Goal: Task Accomplishment & Management: Manage account settings

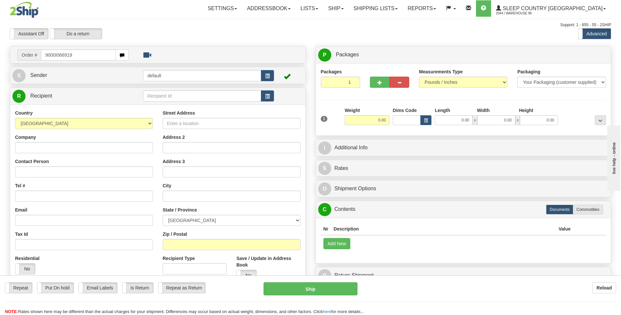
type input "9000I066919"
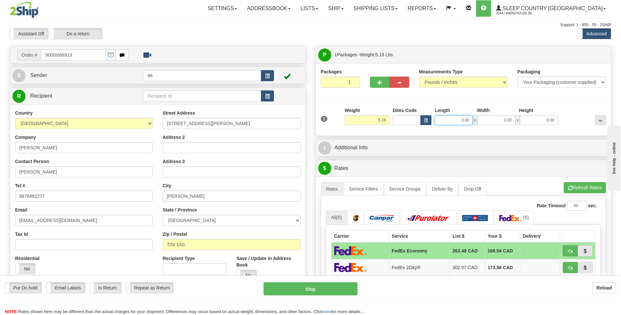
click at [450, 122] on input "0.00" at bounding box center [454, 120] width 38 height 10
type input "17.00"
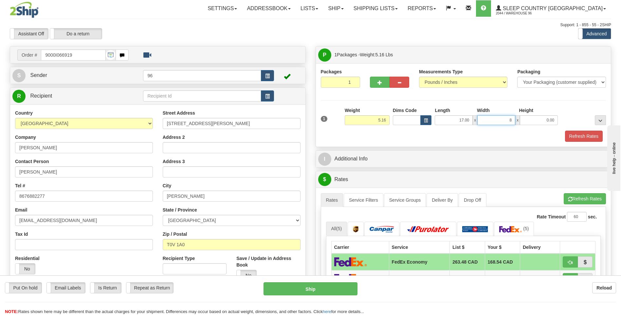
type input "8.00"
type input "9.00"
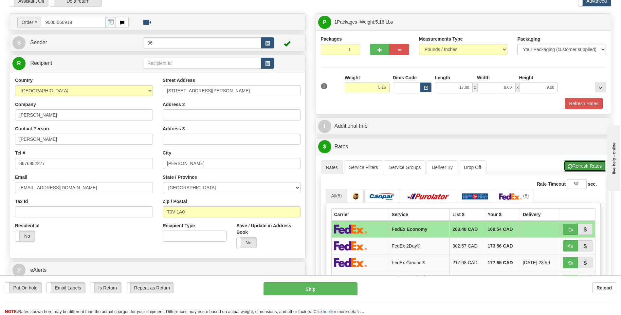
click at [571, 165] on span "button" at bounding box center [570, 166] width 5 height 4
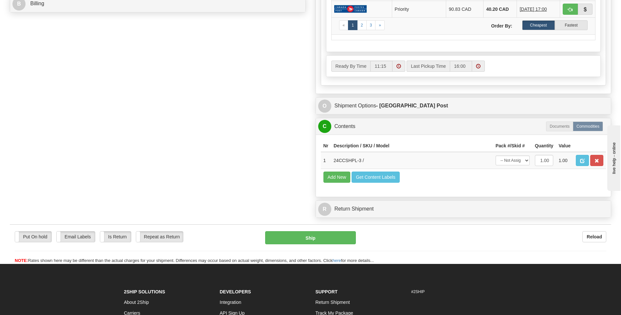
scroll to position [256, 0]
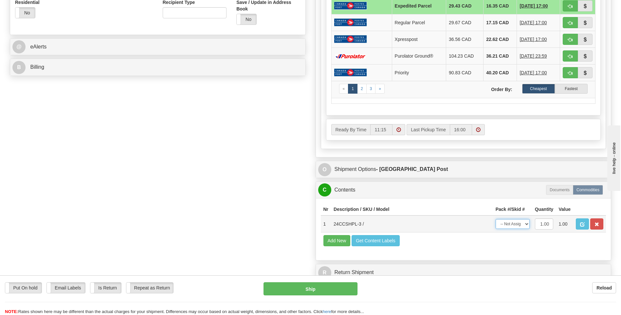
click at [523, 225] on select "-- Not Assigned -- Package 1" at bounding box center [513, 224] width 34 height 10
select select "0"
click at [496, 219] on select "-- Not Assigned -- Package 1" at bounding box center [513, 224] width 34 height 10
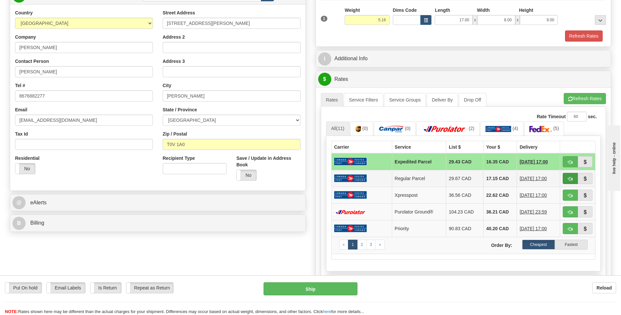
scroll to position [60, 0]
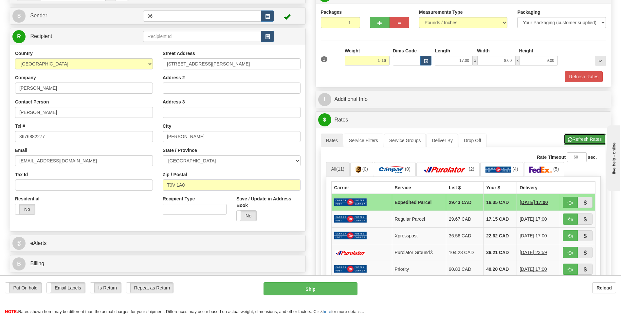
click at [579, 139] on button "Refresh Rates" at bounding box center [585, 139] width 42 height 11
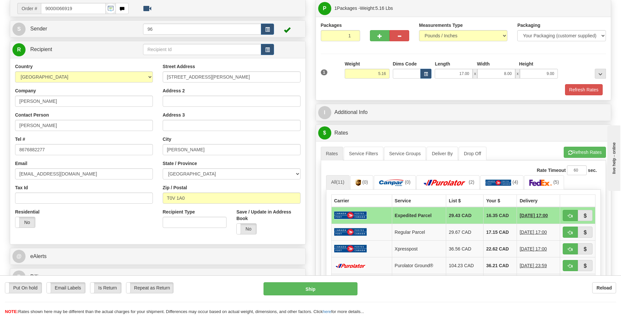
scroll to position [27, 0]
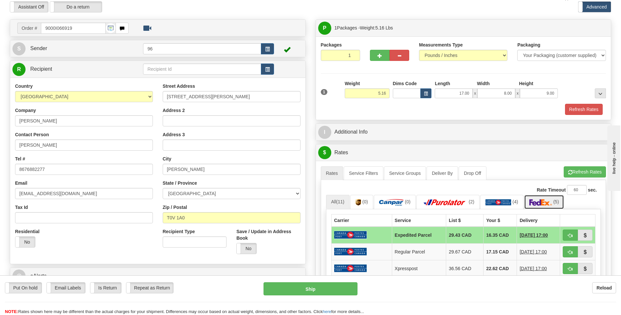
click at [543, 200] on img at bounding box center [541, 202] width 23 height 7
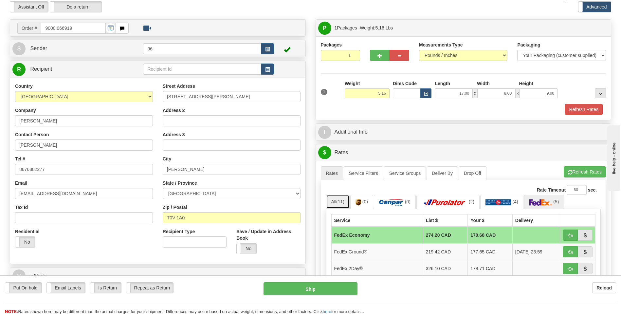
click at [346, 203] on link "All (11)" at bounding box center [338, 202] width 24 height 14
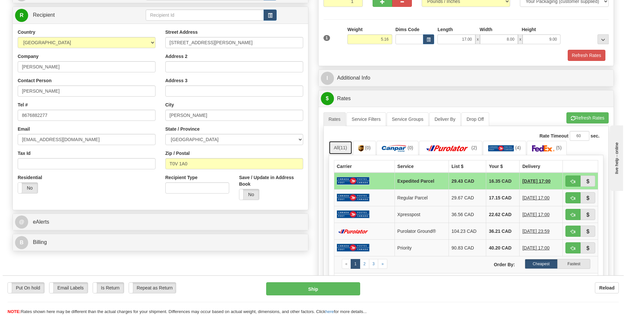
scroll to position [92, 0]
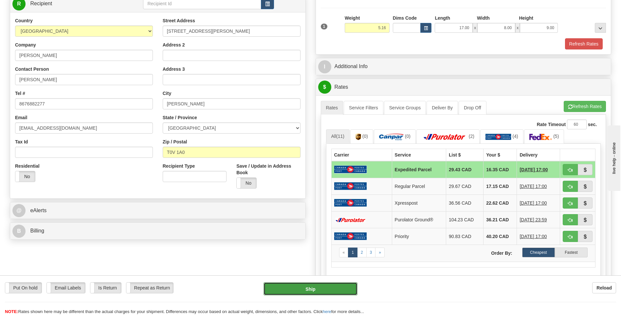
click at [302, 292] on button "Ship" at bounding box center [311, 288] width 94 height 13
type input "DOM.EP"
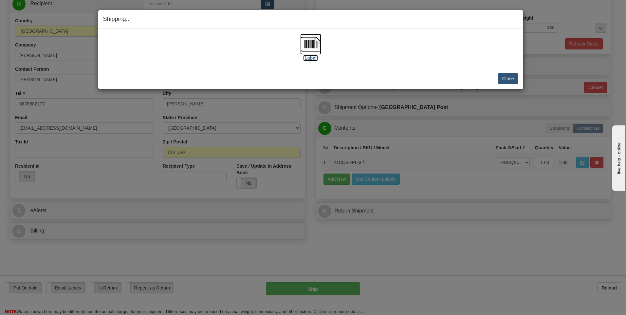
click at [313, 58] on label "[Label]" at bounding box center [310, 58] width 15 height 7
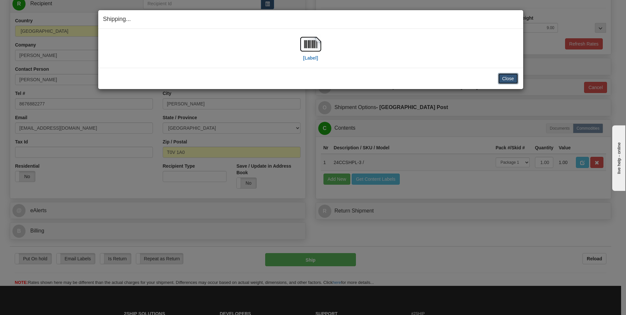
click at [505, 79] on button "Close" at bounding box center [508, 78] width 20 height 11
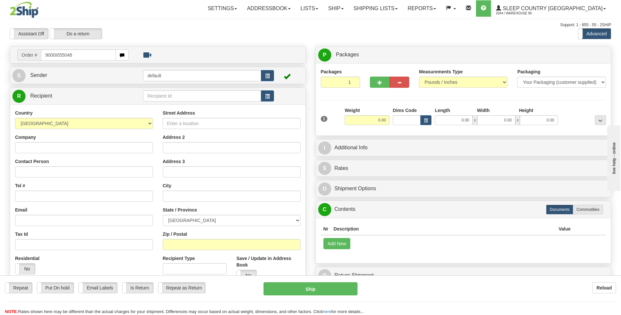
type input "9000I055046"
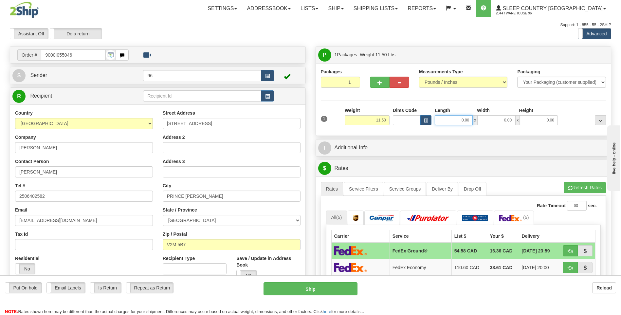
click at [448, 121] on input "0.00" at bounding box center [454, 120] width 38 height 10
type input "42.00"
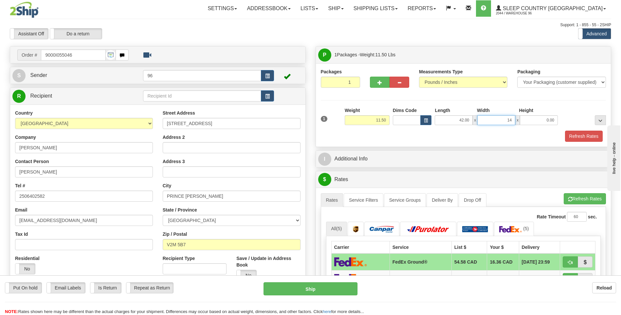
type input "14.00"
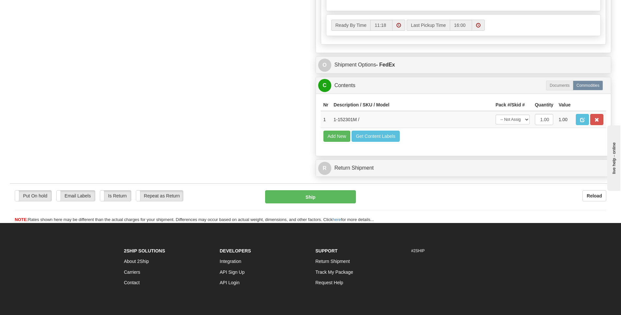
scroll to position [407, 0]
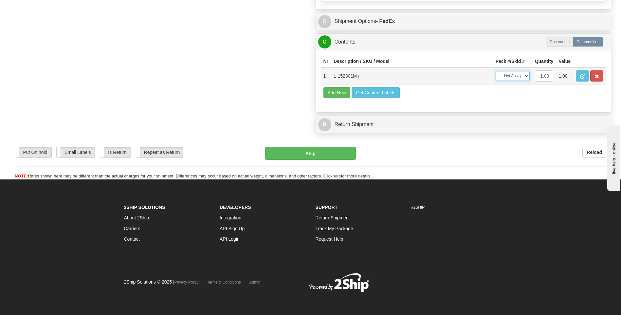
click at [514, 76] on select "-- Not Assigned -- Package 1" at bounding box center [513, 76] width 34 height 10
select select "0"
click at [496, 71] on select "-- Not Assigned -- Package 1" at bounding box center [513, 76] width 34 height 10
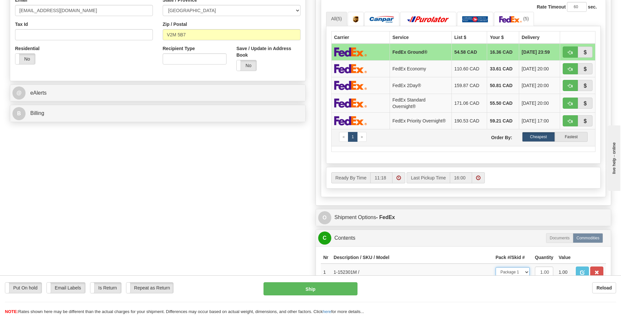
scroll to position [112, 0]
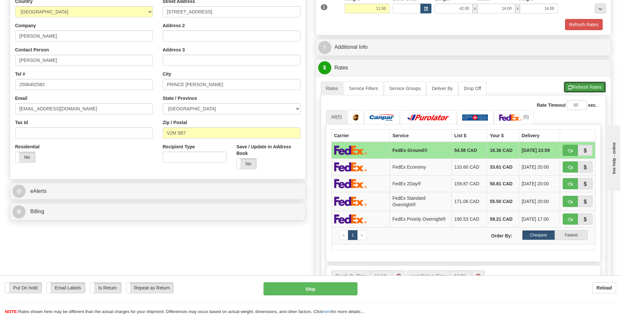
click at [577, 89] on button "Refresh Rates" at bounding box center [585, 87] width 42 height 11
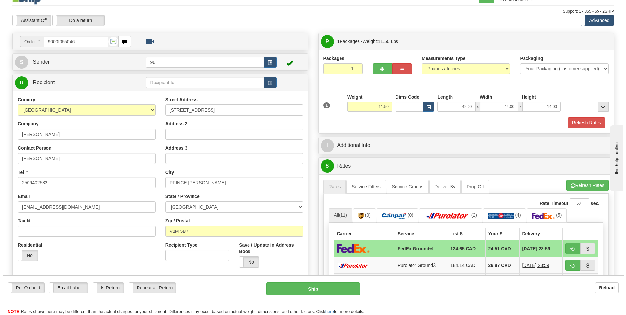
scroll to position [79, 0]
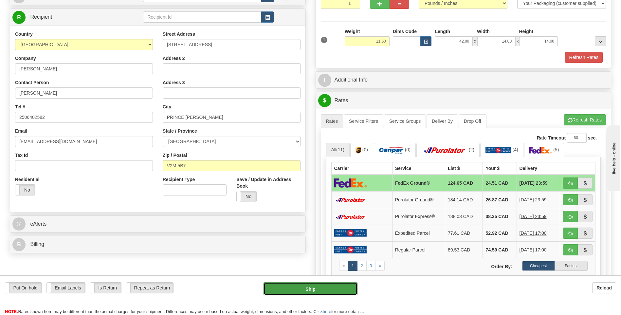
click at [308, 290] on button "Ship" at bounding box center [311, 288] width 94 height 13
type input "92"
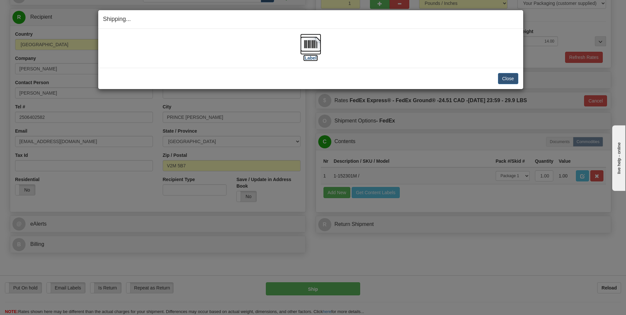
click at [310, 58] on label "[Label]" at bounding box center [310, 58] width 15 height 7
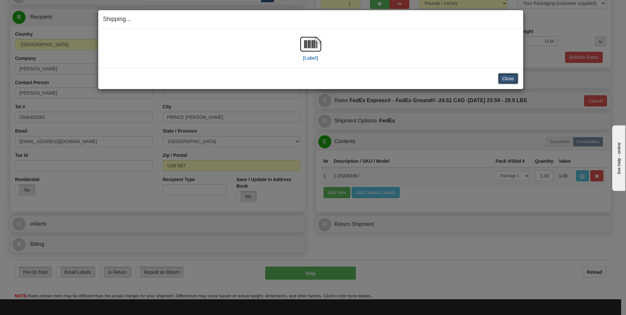
click at [511, 80] on button "Close" at bounding box center [508, 78] width 20 height 11
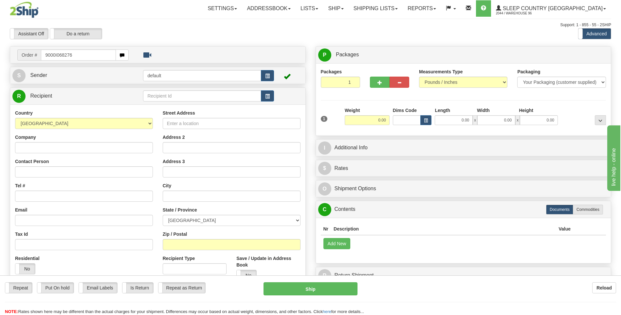
type input "9000I068276"
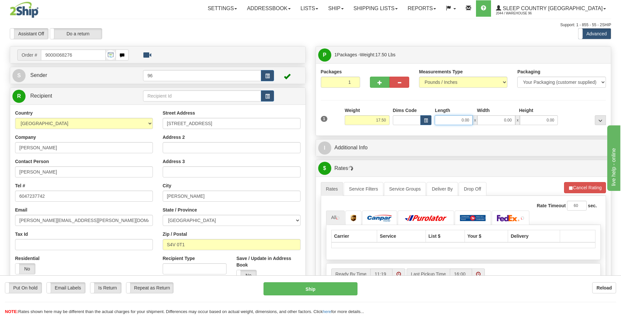
click at [450, 121] on input "0.00" at bounding box center [454, 120] width 38 height 10
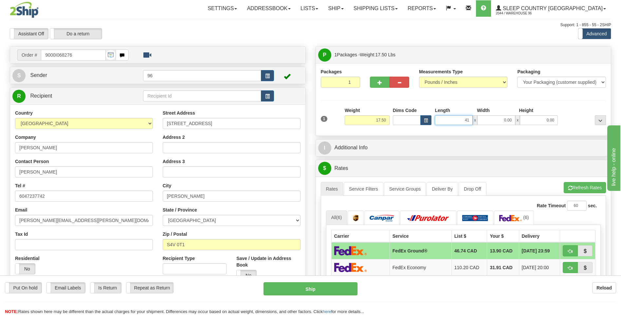
type input "41.00"
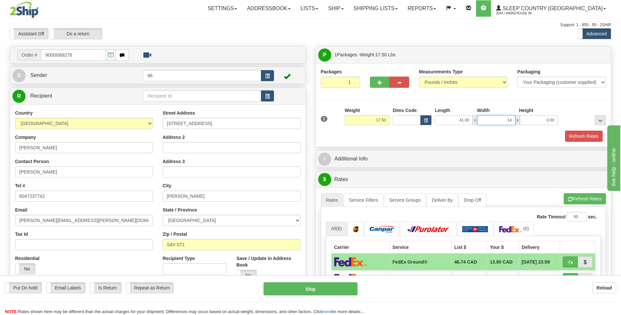
type input "14.00"
click at [472, 138] on div "Refresh Rates" at bounding box center [463, 136] width 289 height 11
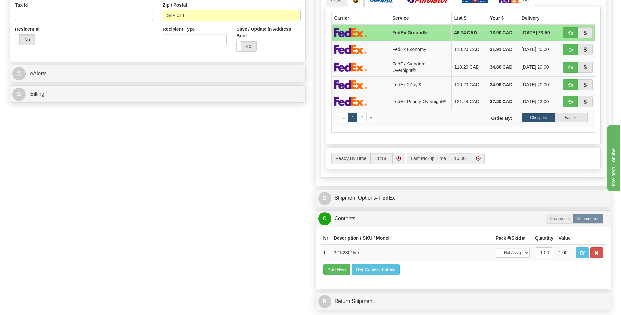
scroll to position [397, 0]
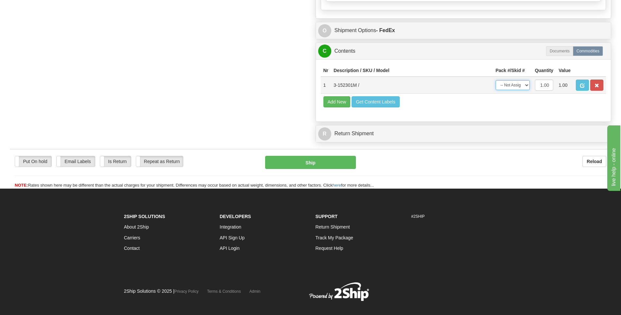
drag, startPoint x: 517, startPoint y: 85, endPoint x: 516, endPoint y: 89, distance: 4.3
click at [517, 85] on select "-- Not Assigned -- Package 1" at bounding box center [513, 85] width 34 height 10
select select "0"
click at [496, 80] on select "-- Not Assigned -- Package 1" at bounding box center [513, 85] width 34 height 10
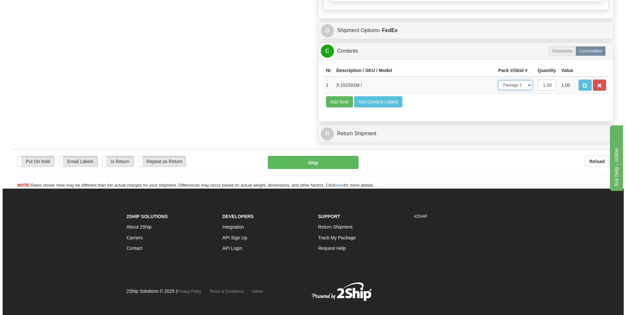
scroll to position [135, 0]
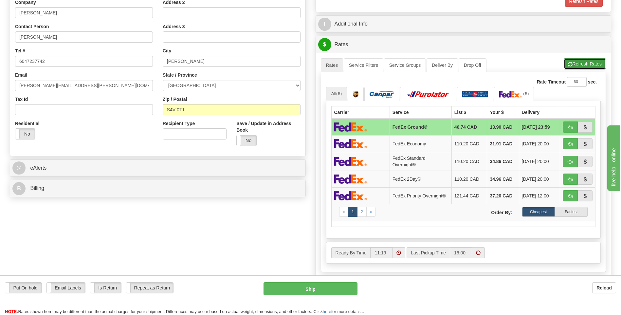
click at [572, 64] on button "Refresh Rates" at bounding box center [585, 63] width 42 height 11
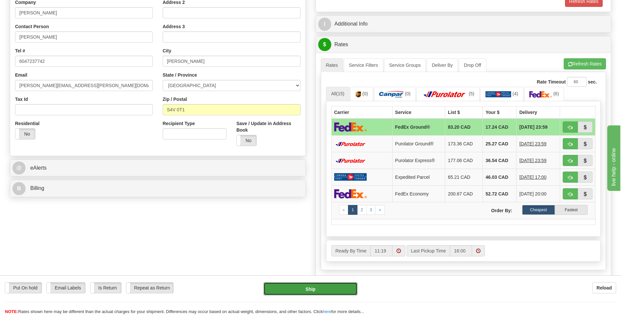
click at [299, 290] on button "Ship" at bounding box center [311, 288] width 94 height 13
type input "92"
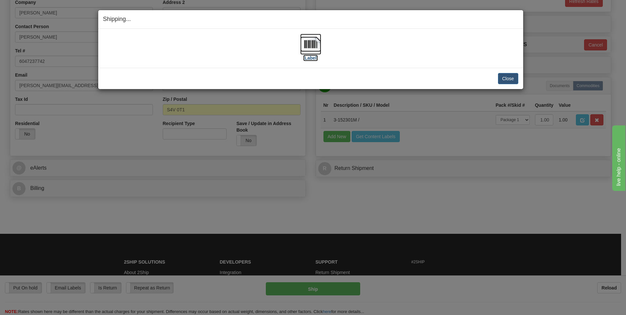
click at [312, 58] on label "[Label]" at bounding box center [310, 58] width 15 height 7
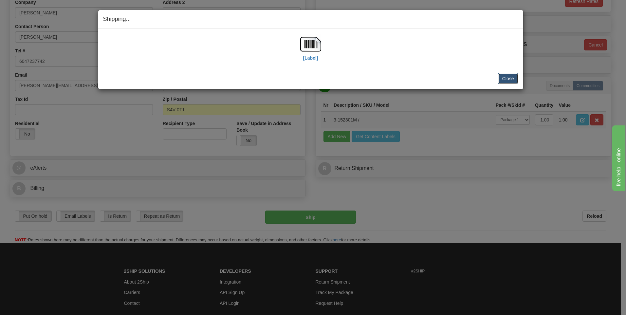
click at [507, 80] on button "Close" at bounding box center [508, 78] width 20 height 11
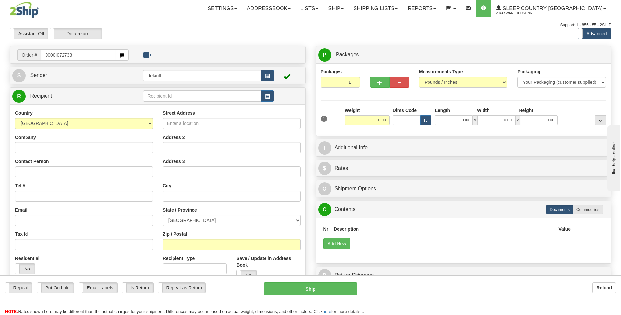
type input "9000I072733"
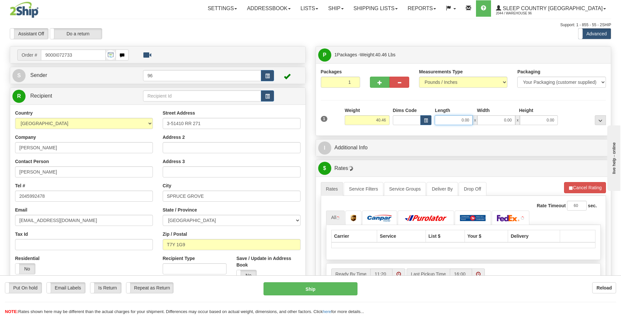
click at [451, 123] on input "0.00" at bounding box center [454, 120] width 38 height 10
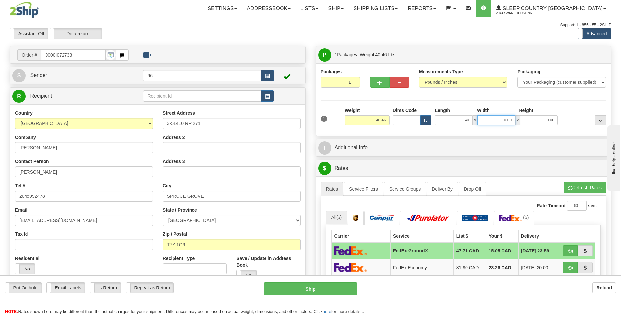
type input "40.00"
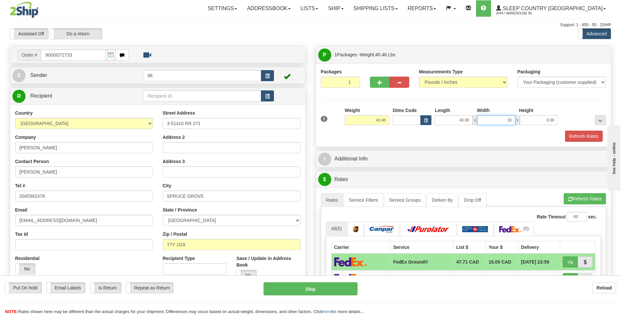
type input "16.00"
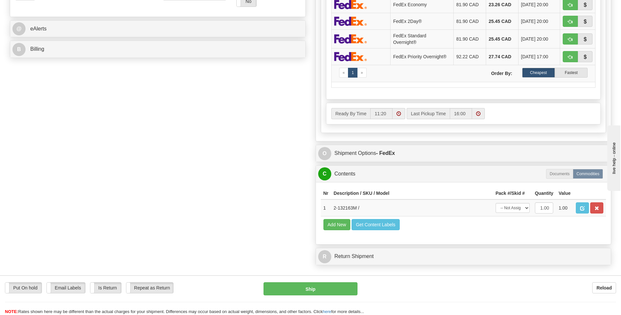
scroll to position [397, 0]
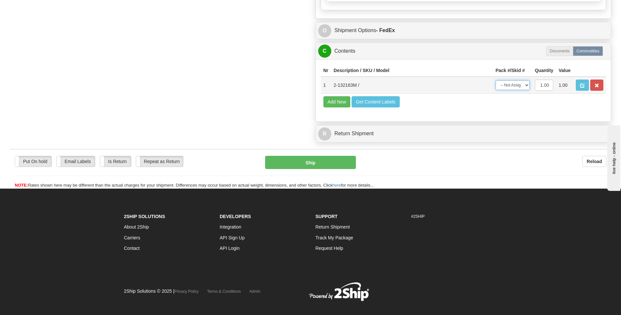
click at [518, 87] on select "-- Not Assigned -- Package 1" at bounding box center [513, 85] width 34 height 10
select select "0"
click at [496, 80] on select "-- Not Assigned -- Package 1" at bounding box center [513, 85] width 34 height 10
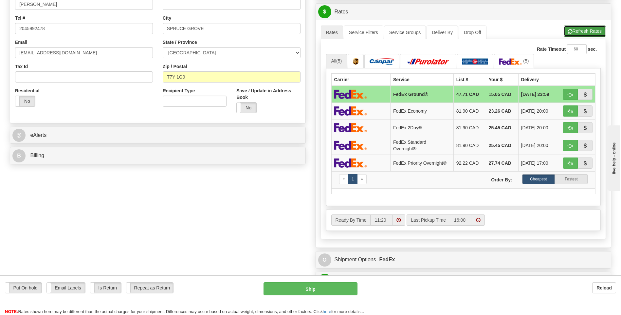
click at [577, 31] on button "Refresh Rates" at bounding box center [585, 31] width 42 height 11
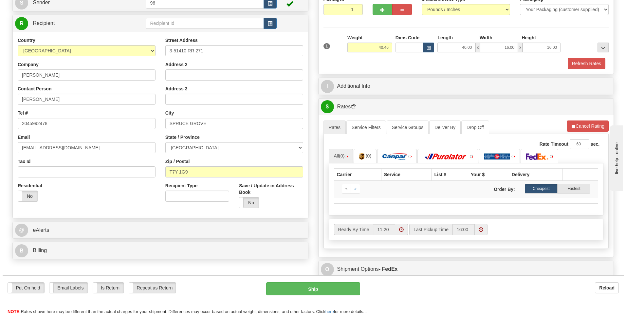
scroll to position [69, 0]
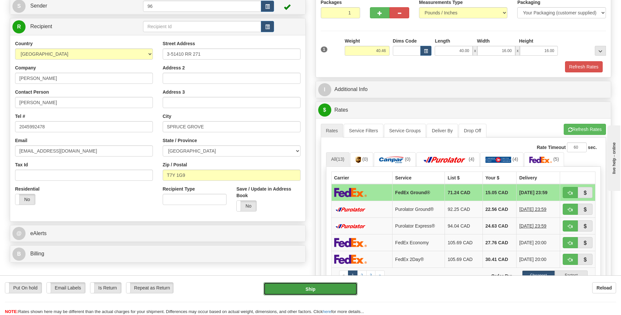
click at [296, 289] on button "Ship" at bounding box center [311, 288] width 94 height 13
type input "92"
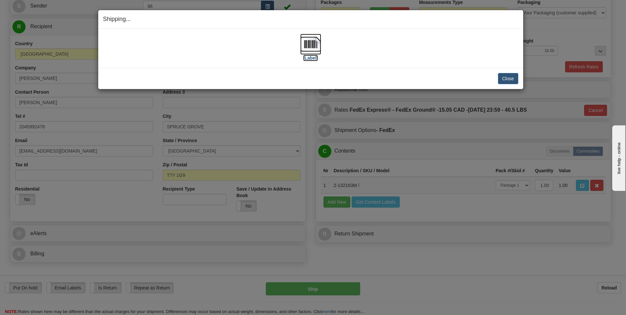
click at [311, 59] on label "[Label]" at bounding box center [310, 58] width 15 height 7
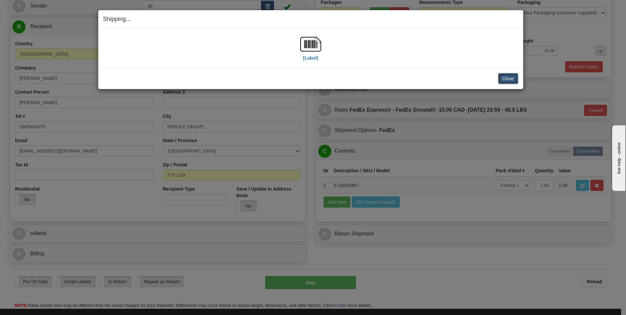
click at [506, 78] on button "Close" at bounding box center [508, 78] width 20 height 11
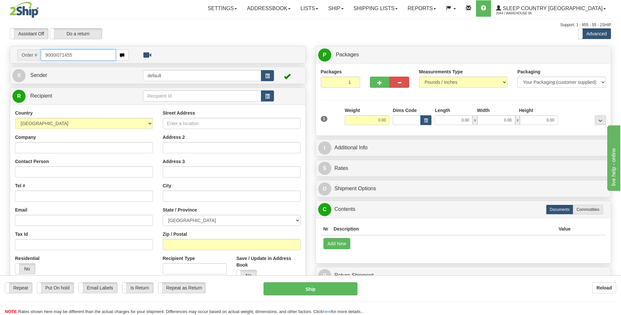
type input "9000I071455"
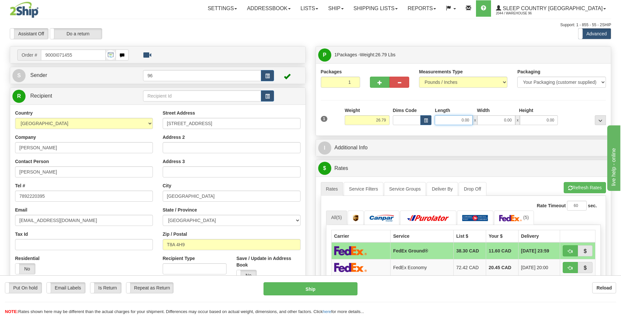
click at [448, 124] on input "0.00" at bounding box center [454, 120] width 38 height 10
type input "40.00"
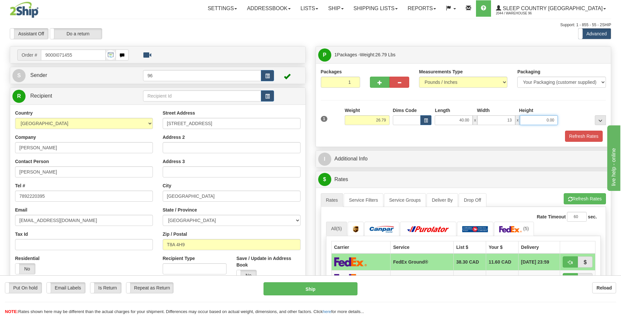
type input "13.00"
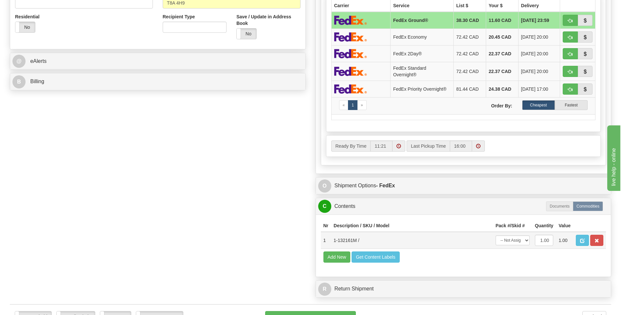
scroll to position [295, 0]
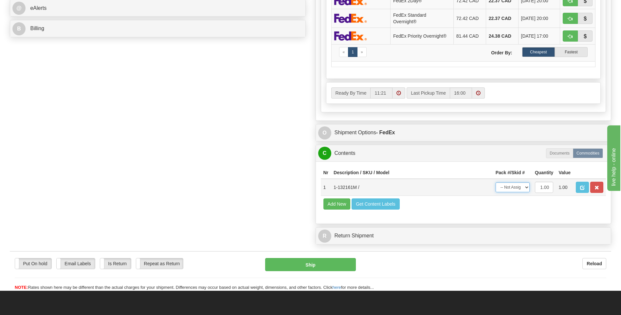
drag, startPoint x: 515, startPoint y: 190, endPoint x: 513, endPoint y: 193, distance: 3.4
click at [515, 190] on select "-- Not Assigned -- Package 1" at bounding box center [513, 187] width 34 height 10
select select "0"
click at [496, 182] on select "-- Not Assigned -- Package 1" at bounding box center [513, 187] width 34 height 10
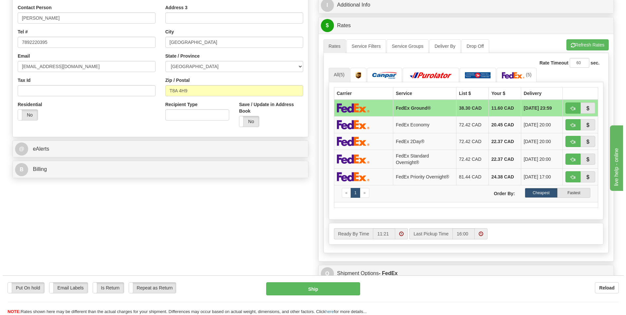
scroll to position [66, 0]
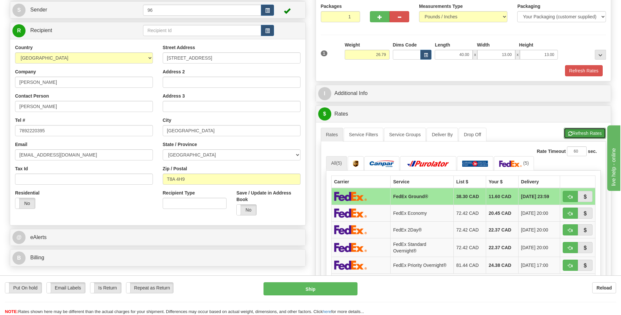
click at [575, 133] on button "Refresh Rates" at bounding box center [585, 133] width 42 height 11
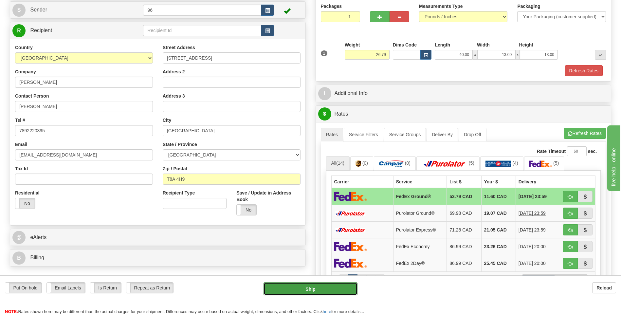
click at [325, 289] on button "Ship" at bounding box center [311, 288] width 94 height 13
type input "92"
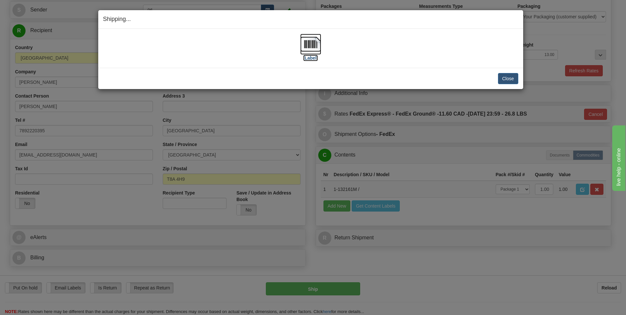
click at [312, 58] on label "[Label]" at bounding box center [310, 58] width 15 height 7
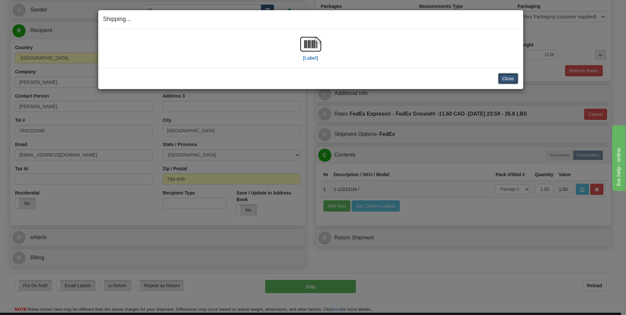
click at [512, 77] on button "Close" at bounding box center [508, 78] width 20 height 11
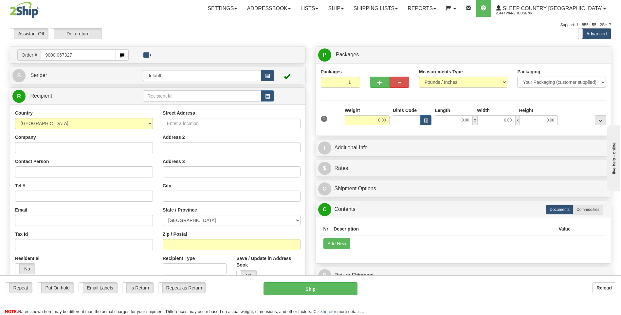
type input "9000I067327"
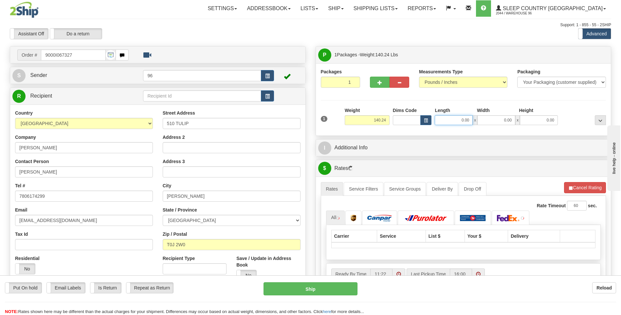
click at [453, 120] on input "0.00" at bounding box center [454, 120] width 38 height 10
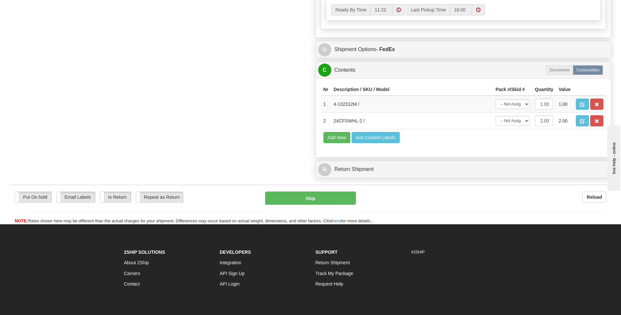
scroll to position [328, 0]
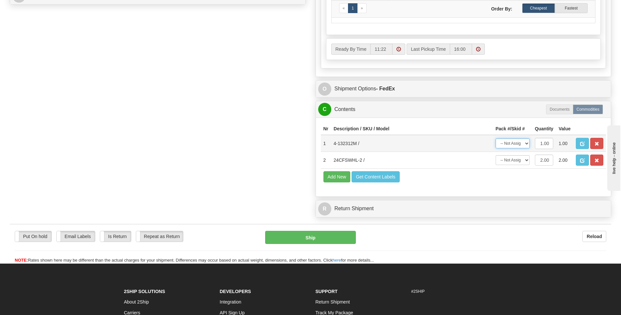
type input "0.00"
click at [515, 144] on select "-- Not Assigned -- Package 1" at bounding box center [513, 144] width 34 height 10
select select "0"
click at [496, 141] on select "-- Not Assigned -- Package 1" at bounding box center [513, 144] width 34 height 10
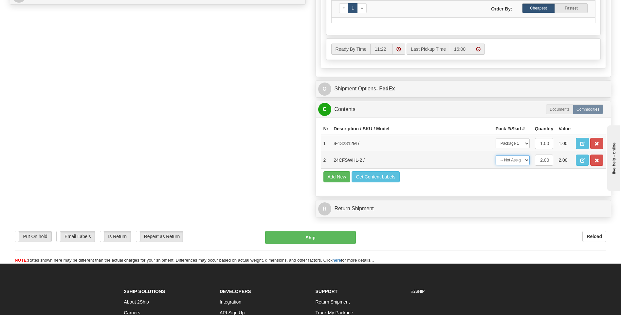
click at [516, 162] on select "-- Not Assigned -- Package 1" at bounding box center [513, 160] width 34 height 10
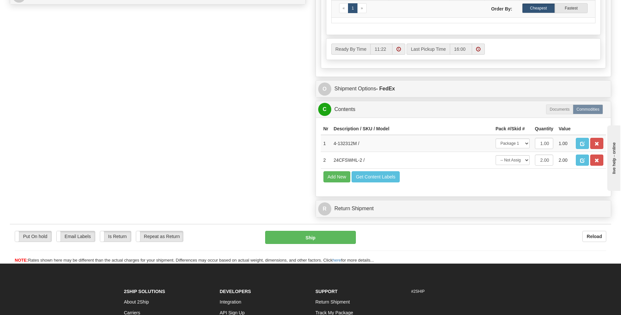
click at [477, 180] on td "Add New Get Content Labels" at bounding box center [464, 177] width 286 height 17
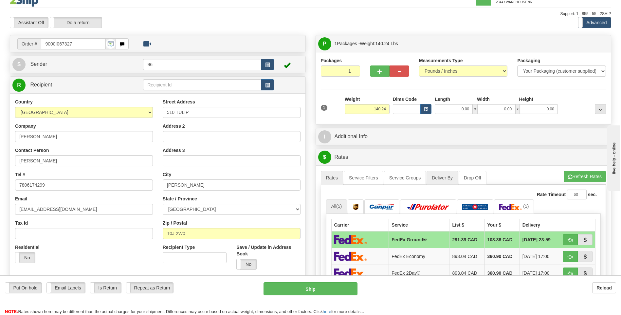
scroll to position [0, 0]
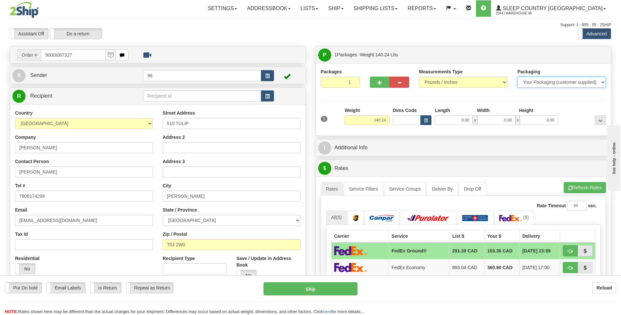
click at [575, 83] on select "Your Packaging (customer supplied) Envelope (carrier supplied) Pack (carrier su…" at bounding box center [562, 82] width 88 height 11
click at [542, 64] on div "Packages 1 1 Measurements Type" at bounding box center [463, 99] width 295 height 72
click at [377, 83] on button "button" at bounding box center [380, 82] width 20 height 11
type input "2"
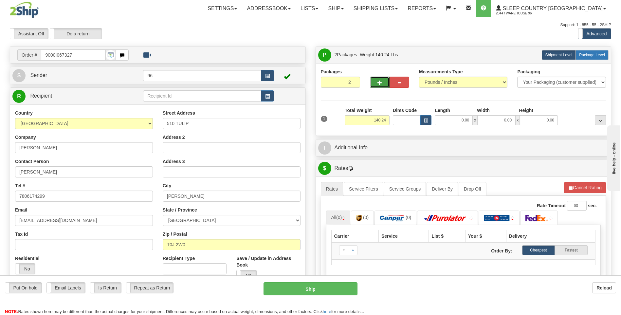
click at [586, 54] on span "Package Level" at bounding box center [593, 55] width 26 height 5
radio input "true"
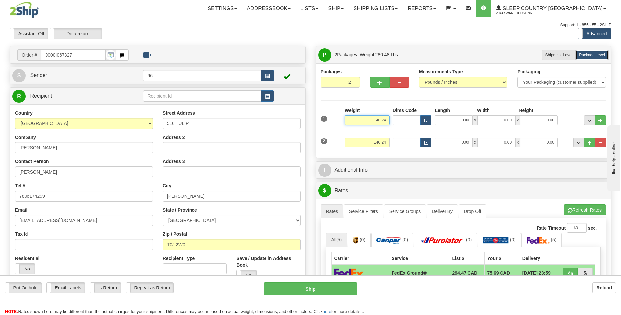
click at [382, 121] on input "140.24" at bounding box center [367, 120] width 45 height 10
type input "80.00"
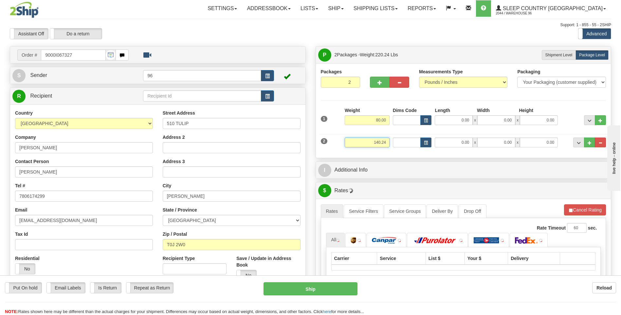
click at [380, 141] on input "140.24" at bounding box center [367, 143] width 45 height 10
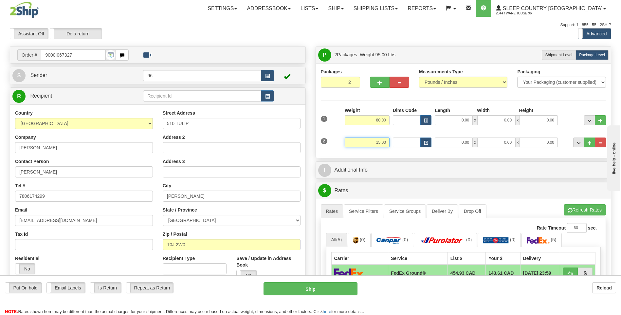
click at [379, 141] on input "15.00" at bounding box center [367, 143] width 45 height 10
type input "10.00"
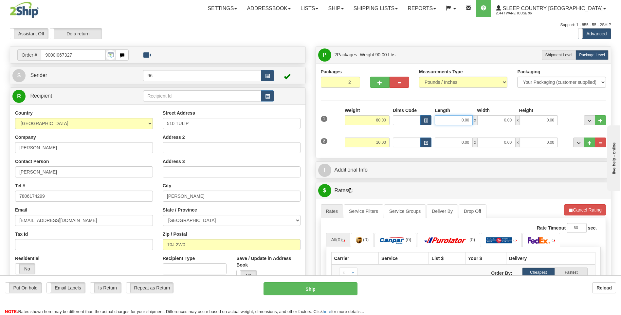
click at [454, 118] on input "0.00" at bounding box center [454, 120] width 38 height 10
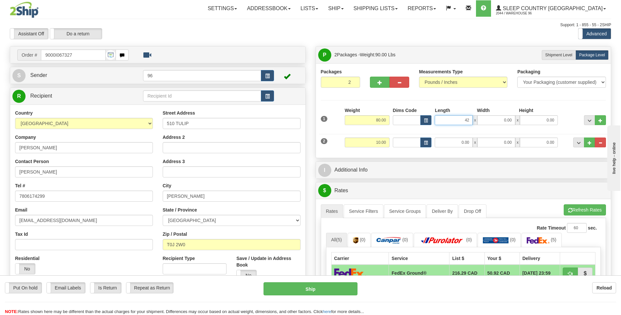
type input "42.00"
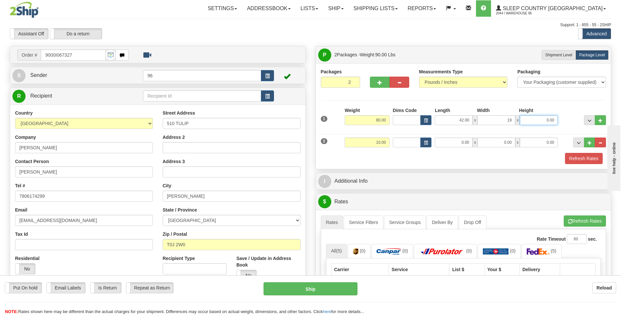
type input "19.00"
click at [457, 139] on input "0.00" at bounding box center [454, 143] width 38 height 10
type input "19.00"
type input "15.00"
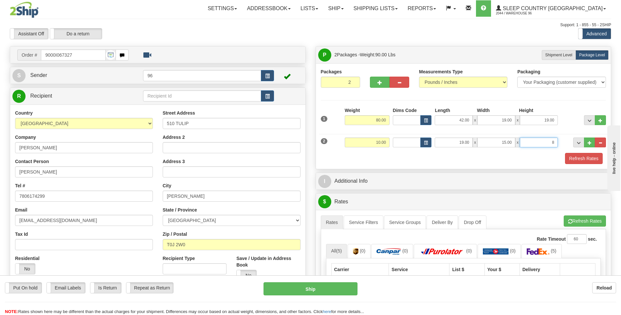
type input "8.00"
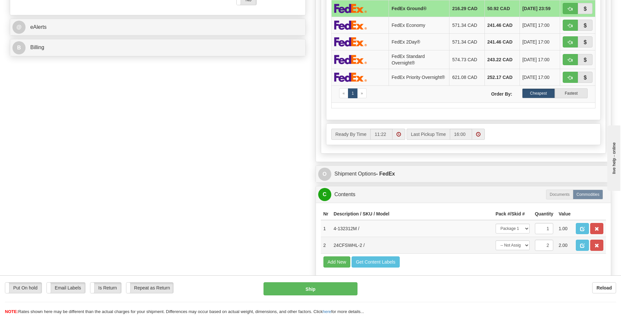
scroll to position [360, 0]
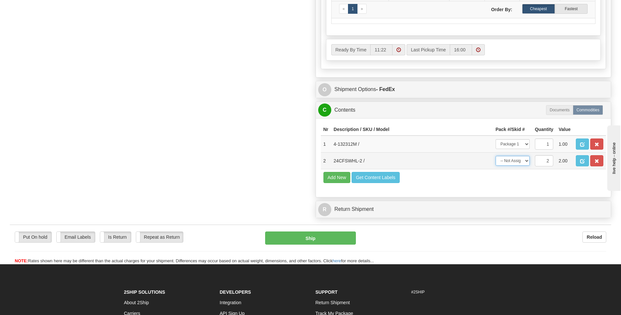
click at [514, 166] on select "-- Not Assigned -- Package 1 Package 2 Split" at bounding box center [513, 161] width 34 height 10
select select "1"
click at [496, 158] on select "-- Not Assigned -- Package 1 Package 2 Split" at bounding box center [513, 161] width 34 height 10
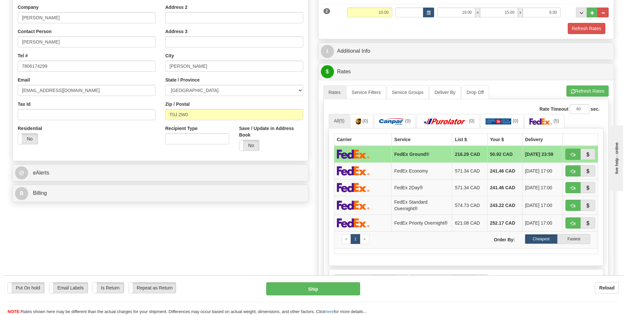
scroll to position [98, 0]
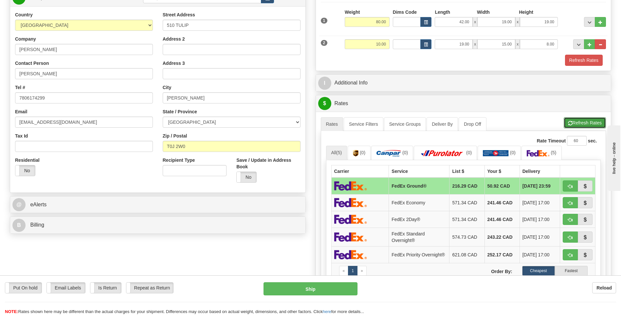
click at [576, 124] on button "Refresh Rates" at bounding box center [585, 122] width 42 height 11
click at [317, 287] on button "Ship" at bounding box center [311, 288] width 94 height 13
type input "92"
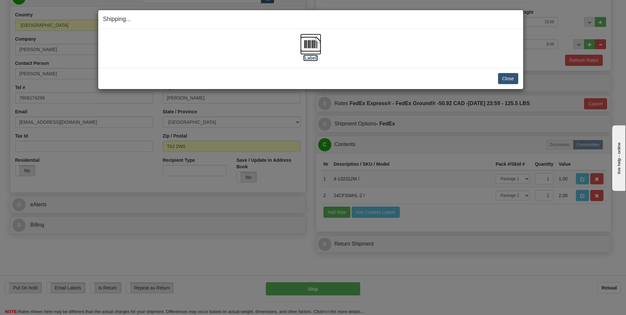
click at [310, 56] on label "[Label]" at bounding box center [310, 58] width 15 height 7
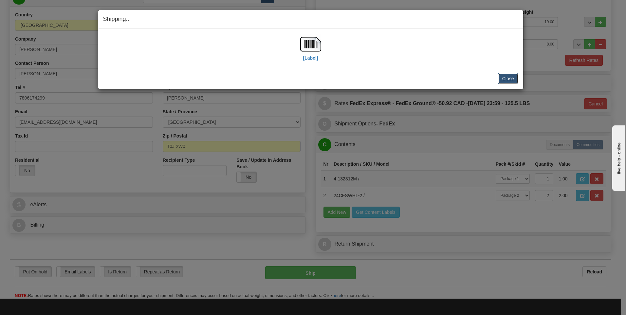
click at [509, 78] on button "Close" at bounding box center [508, 78] width 20 height 11
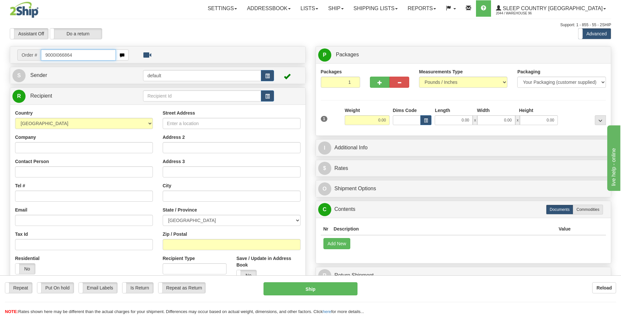
type input "9000I066864"
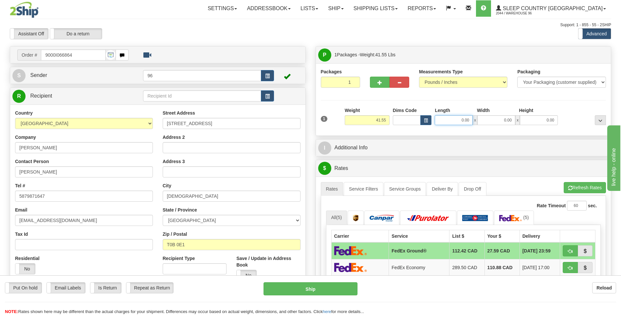
click at [452, 121] on input "0.00" at bounding box center [454, 120] width 38 height 10
type input "42.00"
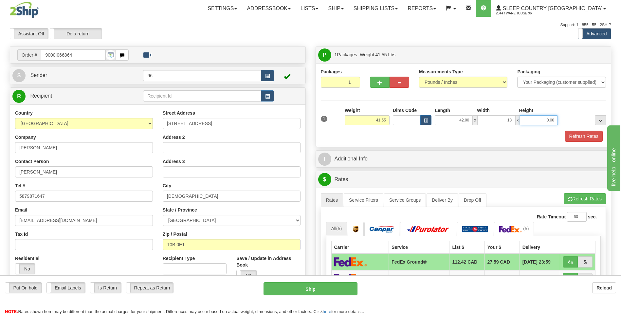
type input "18.00"
click at [493, 139] on div "Refresh Rates" at bounding box center [463, 136] width 289 height 11
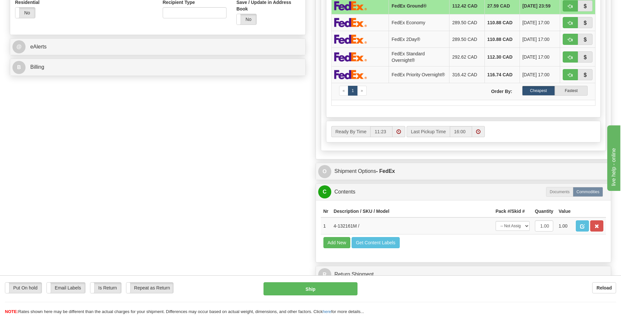
scroll to position [360, 0]
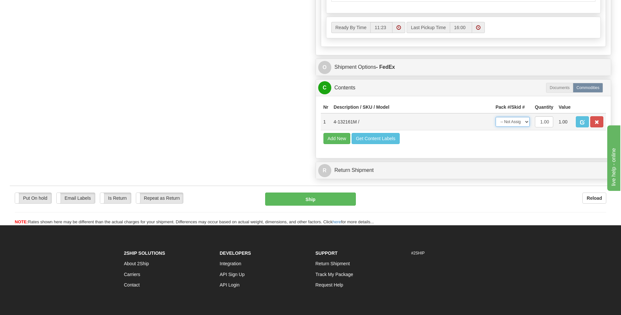
click at [516, 127] on select "-- Not Assigned -- Package 1" at bounding box center [513, 122] width 34 height 10
select select "0"
click at [496, 119] on select "-- Not Assigned -- Package 1" at bounding box center [513, 122] width 34 height 10
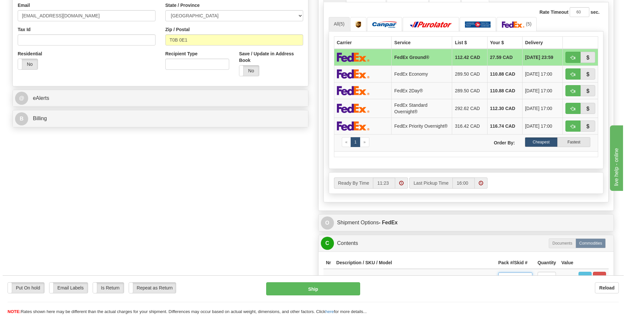
scroll to position [98, 0]
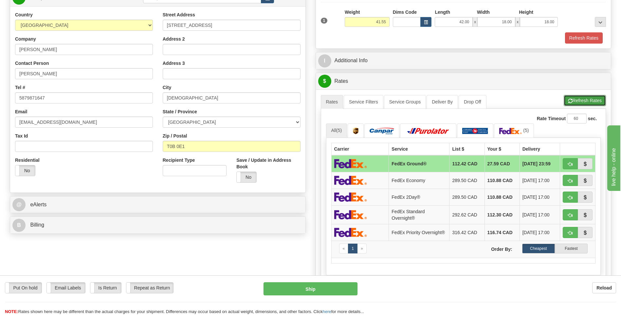
click at [580, 100] on button "Refresh Rates" at bounding box center [585, 100] width 42 height 11
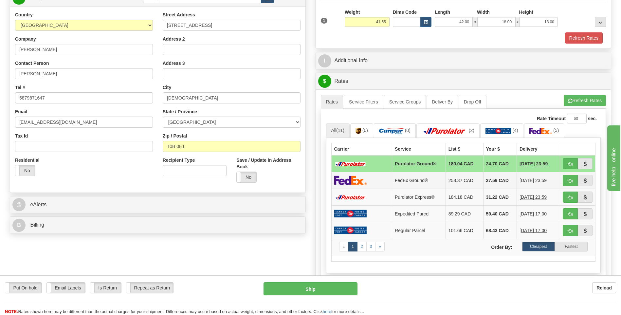
click at [468, 178] on td "258.37 CAD" at bounding box center [465, 180] width 38 height 17
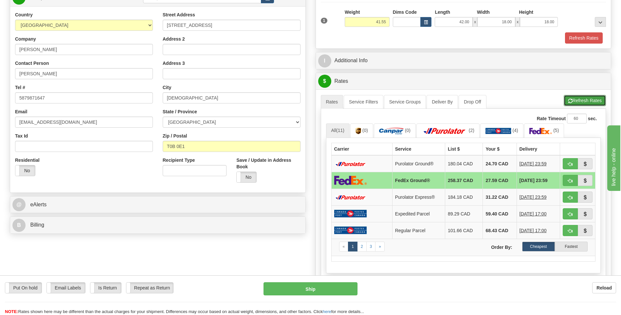
click at [579, 100] on button "Refresh Rates" at bounding box center [585, 100] width 42 height 11
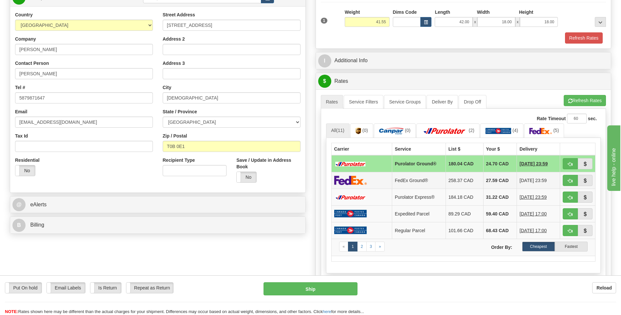
click at [464, 182] on td "258.37 CAD" at bounding box center [465, 180] width 38 height 17
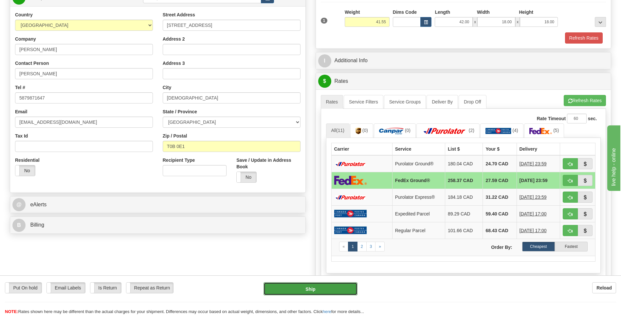
click at [314, 288] on button "Ship" at bounding box center [311, 288] width 94 height 13
type input "92"
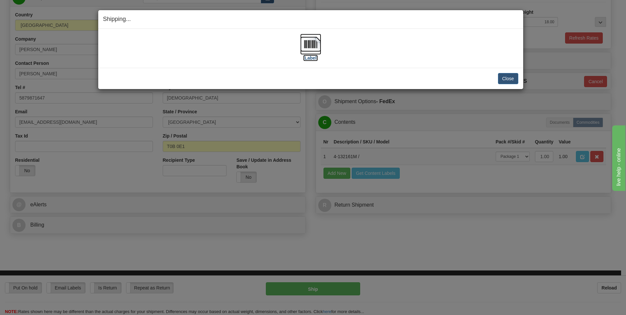
click at [313, 56] on label "[Label]" at bounding box center [310, 58] width 15 height 7
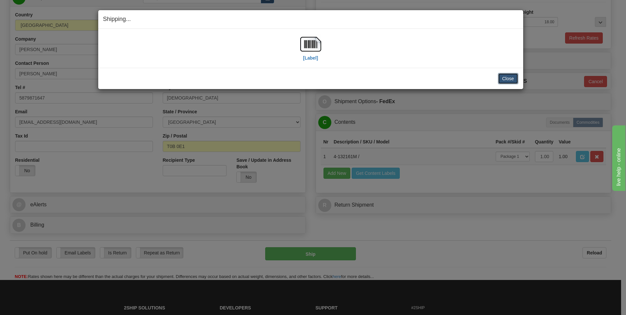
click at [505, 74] on button "Close" at bounding box center [508, 78] width 20 height 11
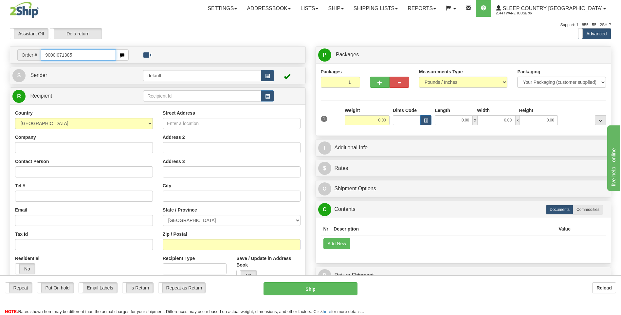
type input "9000I071385"
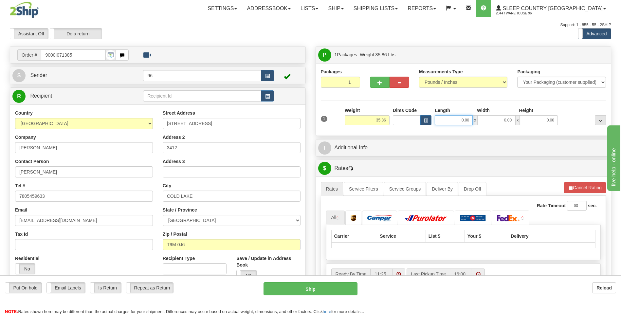
click at [449, 122] on input "0.00" at bounding box center [454, 120] width 38 height 10
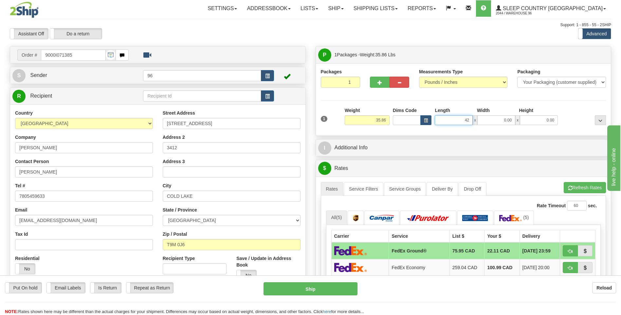
type input "42.00"
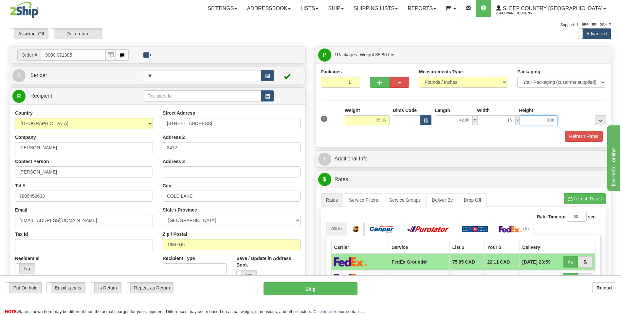
type input "15.00"
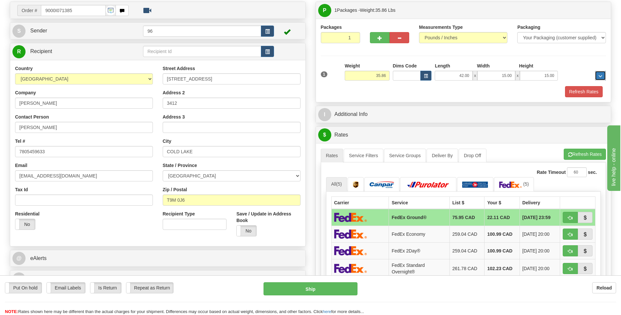
scroll to position [262, 0]
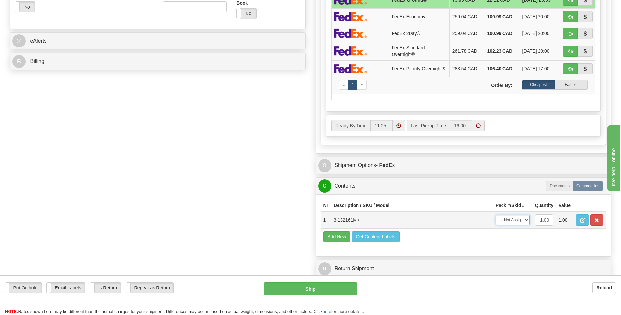
click at [512, 222] on select "-- Not Assigned -- Package 1" at bounding box center [513, 220] width 34 height 10
select select "0"
click at [496, 217] on select "-- Not Assigned -- Package 1" at bounding box center [513, 220] width 34 height 10
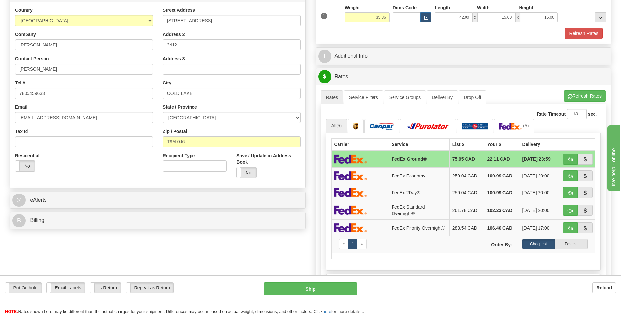
scroll to position [33, 0]
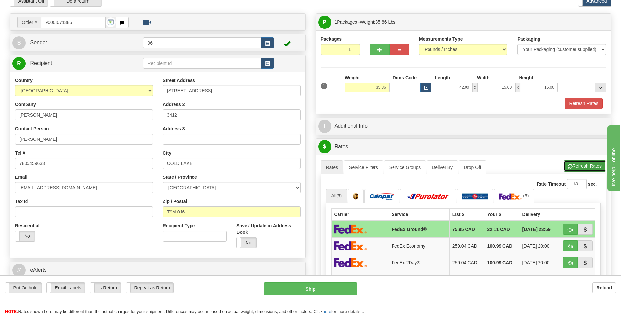
click at [585, 167] on button "Refresh Rates" at bounding box center [585, 166] width 42 height 11
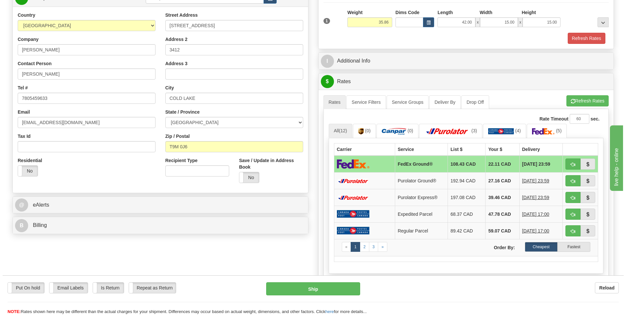
scroll to position [98, 0]
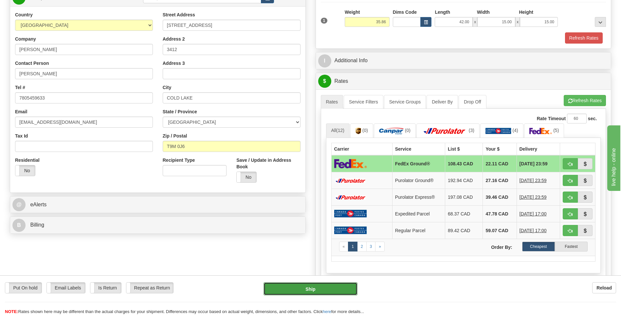
click at [319, 288] on button "Ship" at bounding box center [311, 288] width 94 height 13
type input "92"
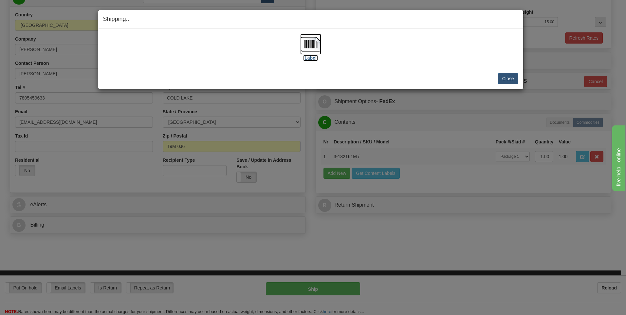
click at [312, 57] on label "[Label]" at bounding box center [310, 58] width 15 height 7
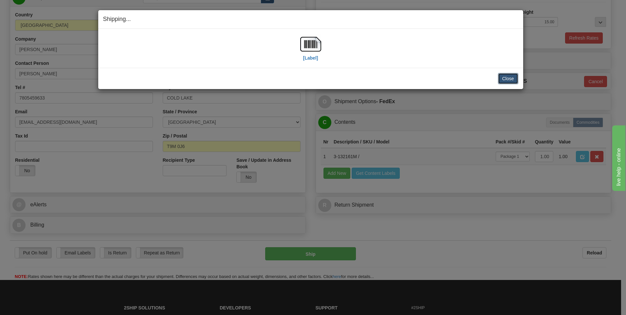
click at [503, 78] on button "Close" at bounding box center [508, 78] width 20 height 11
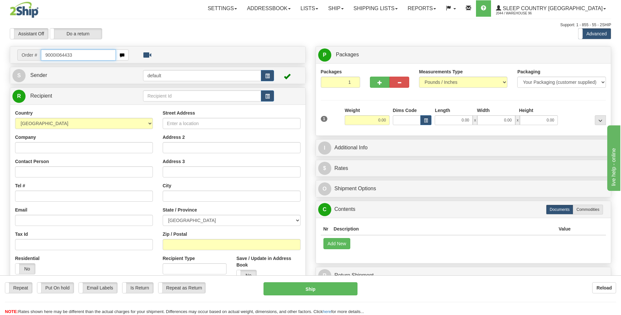
type input "9000I064433"
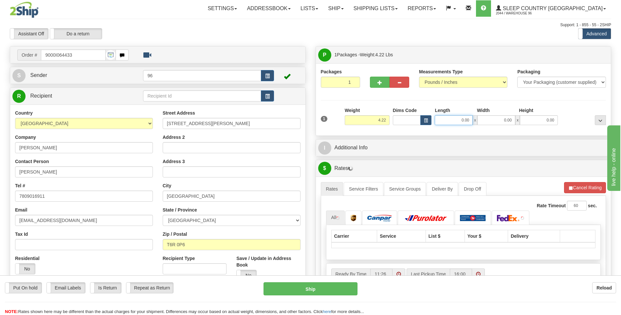
click at [450, 122] on input "0.00" at bounding box center [454, 120] width 38 height 10
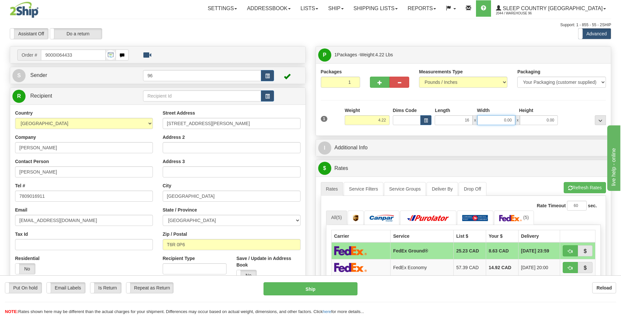
type input "16.00"
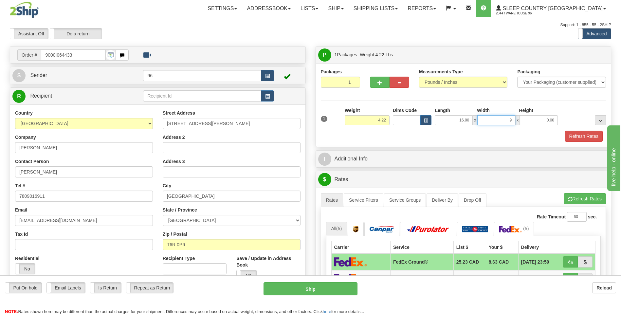
type input "9.00"
type input "7.00"
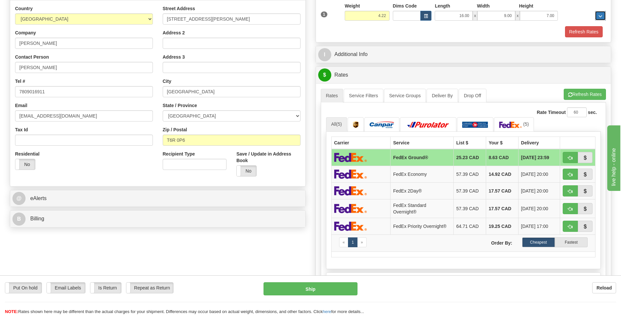
scroll to position [262, 0]
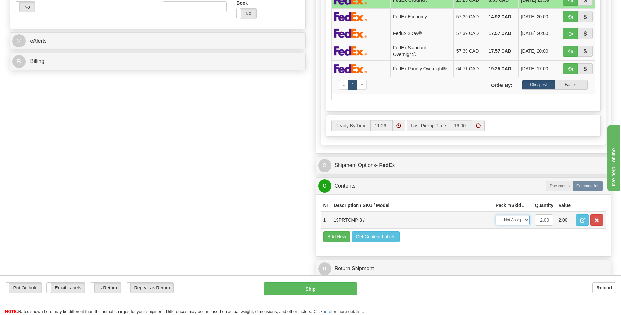
click at [523, 219] on select "-- Not Assigned -- Package 1" at bounding box center [513, 220] width 34 height 10
select select "0"
click at [496, 215] on select "-- Not Assigned -- Package 1" at bounding box center [513, 220] width 34 height 10
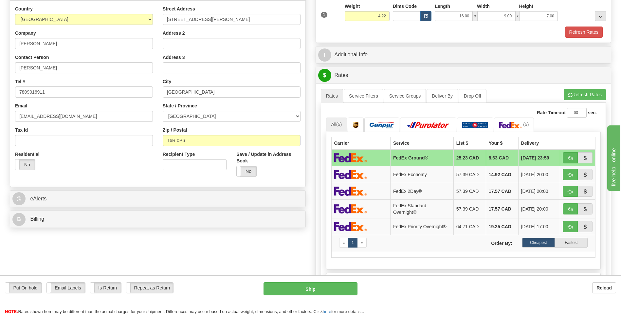
scroll to position [0, 0]
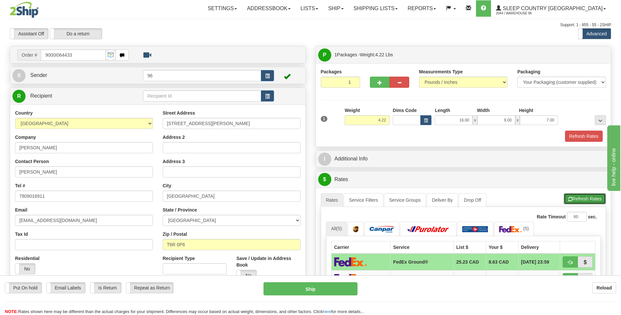
click at [584, 197] on button "Refresh Rates" at bounding box center [585, 198] width 42 height 11
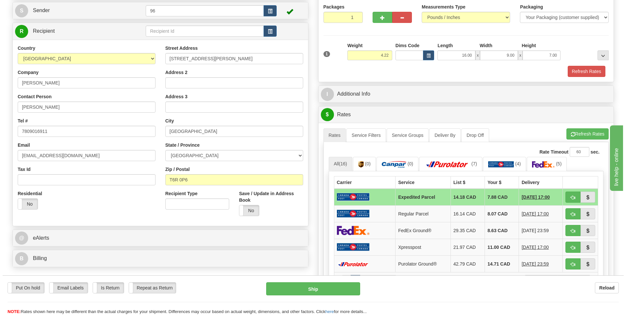
scroll to position [66, 0]
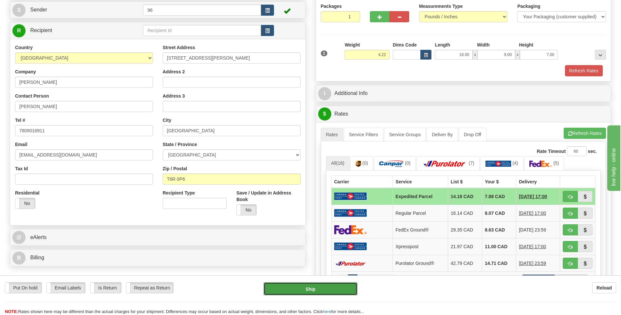
click at [322, 290] on button "Ship" at bounding box center [311, 288] width 94 height 13
type input "DOM.EP"
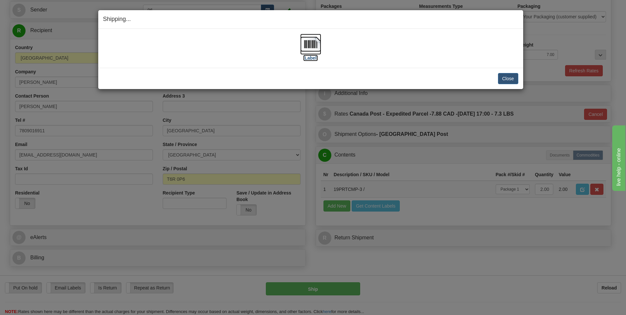
click at [309, 57] on label "[Label]" at bounding box center [310, 58] width 15 height 7
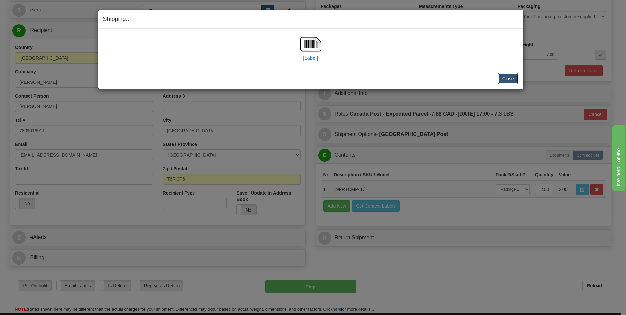
click at [502, 80] on button "Close" at bounding box center [508, 78] width 20 height 11
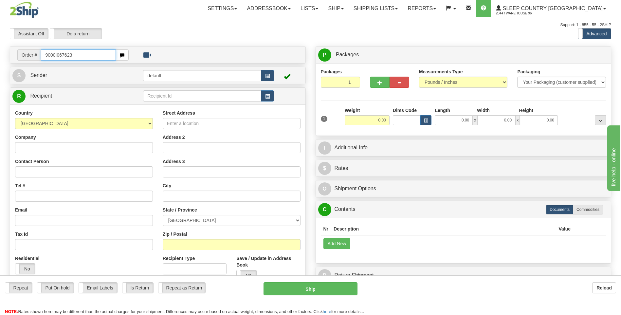
type input "9000I067623"
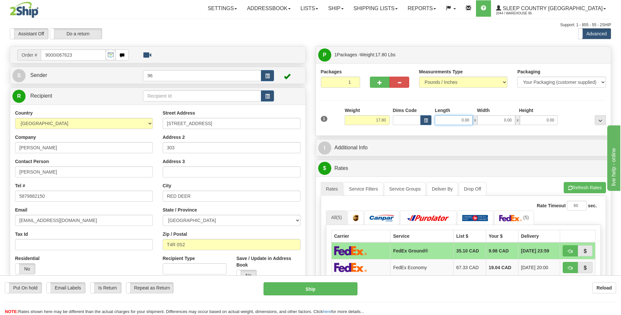
click at [458, 122] on input "0.00" at bounding box center [454, 120] width 38 height 10
type input "34.00"
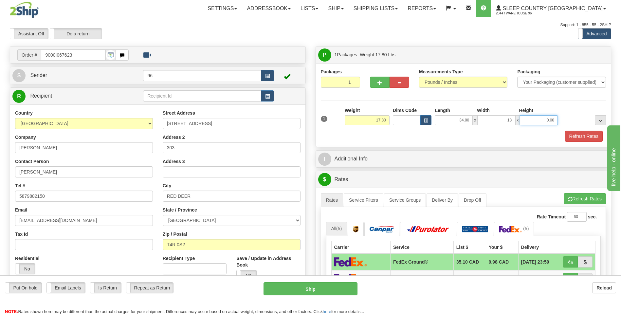
type input "18.00"
type input "8.00"
click at [488, 136] on div "Refresh Rates" at bounding box center [463, 136] width 289 height 11
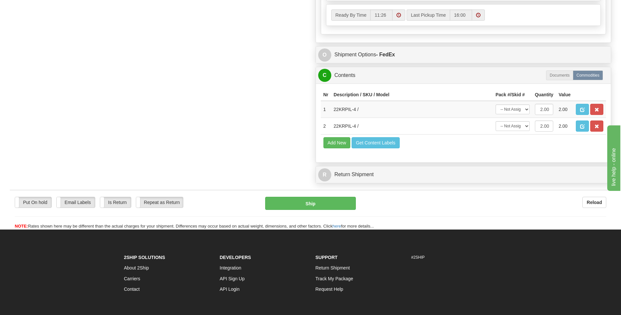
scroll to position [315, 0]
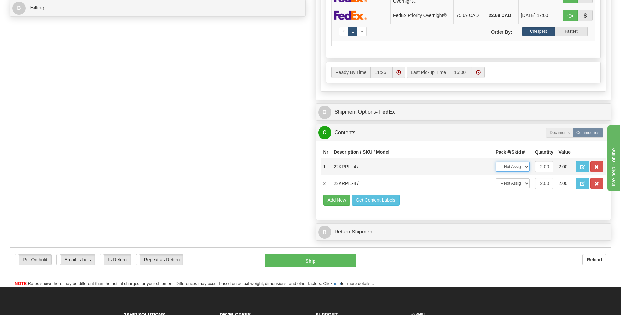
drag, startPoint x: 518, startPoint y: 166, endPoint x: 516, endPoint y: 172, distance: 6.2
click at [518, 166] on select "-- Not Assigned -- Package 1" at bounding box center [513, 167] width 34 height 10
select select "0"
click at [496, 162] on select "-- Not Assigned -- Package 1" at bounding box center [513, 167] width 34 height 10
click at [513, 184] on select "-- Not Assigned -- Package 1" at bounding box center [513, 184] width 34 height 10
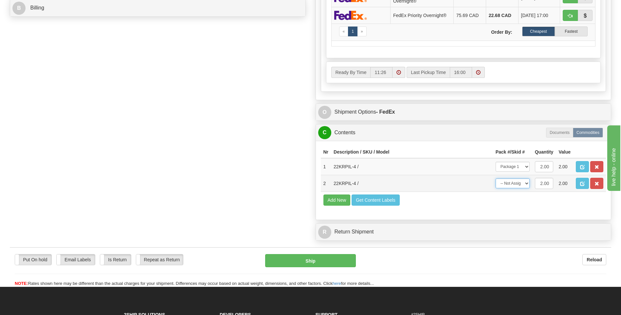
select select "0"
click at [496, 179] on select "-- Not Assigned -- Package 1" at bounding box center [513, 184] width 34 height 10
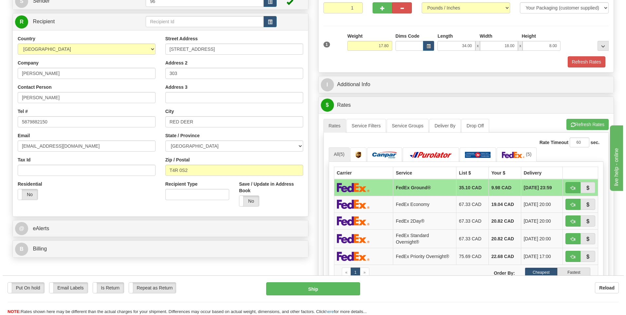
scroll to position [53, 0]
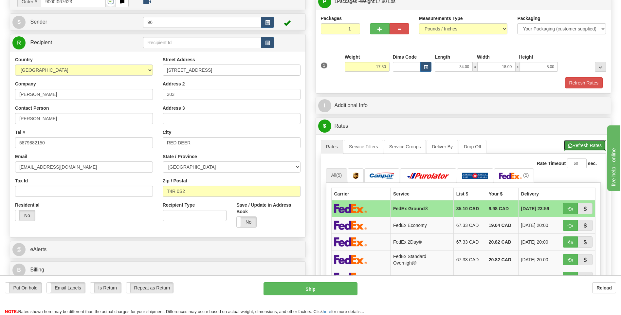
click at [571, 141] on button "Refresh Rates" at bounding box center [585, 145] width 42 height 11
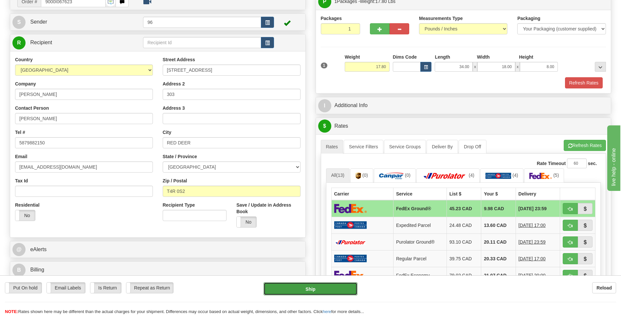
click at [328, 288] on button "Ship" at bounding box center [311, 288] width 94 height 13
type input "92"
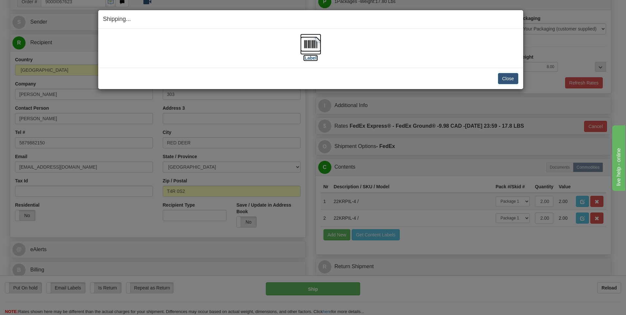
click at [310, 57] on label "[Label]" at bounding box center [310, 58] width 15 height 7
click at [510, 78] on button "Close" at bounding box center [508, 78] width 20 height 11
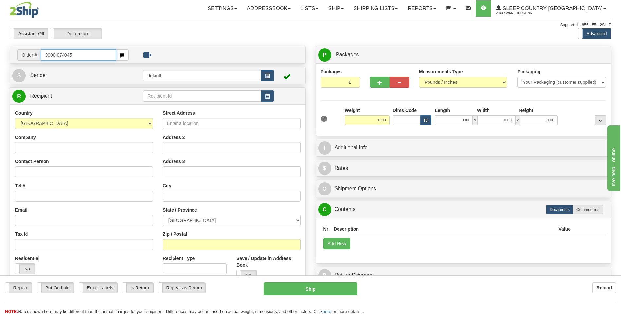
type input "9000I074045"
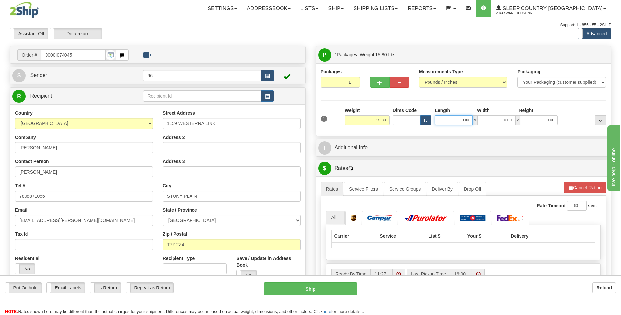
click at [453, 118] on input "0.00" at bounding box center [454, 120] width 38 height 10
type input "32.00"
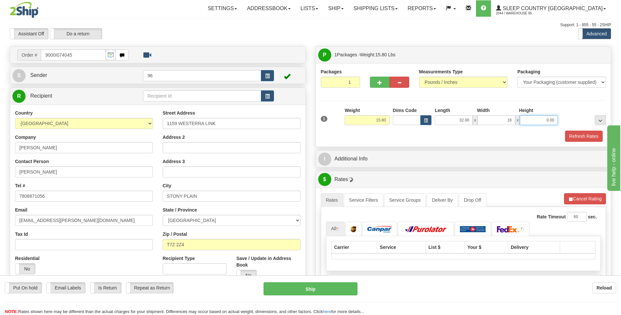
type input "16.00"
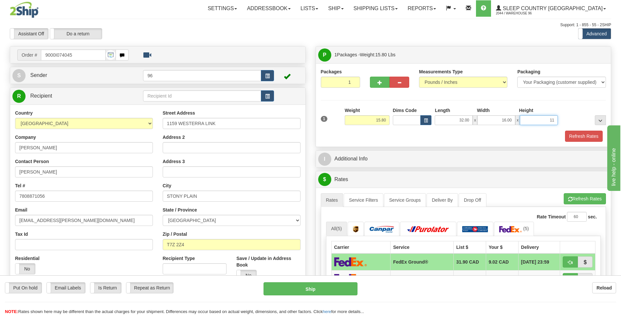
type input "11.00"
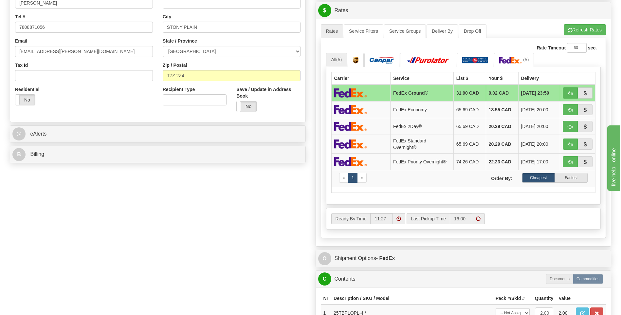
scroll to position [295, 0]
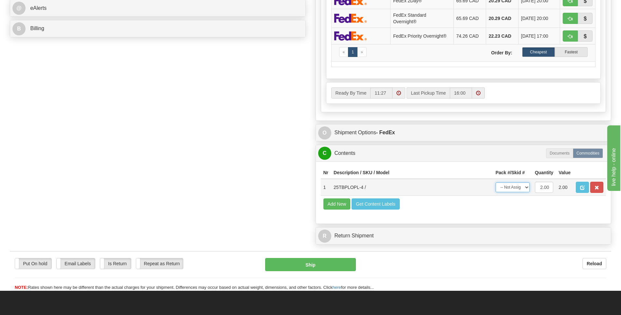
click at [518, 189] on select "-- Not Assigned -- Package 1" at bounding box center [513, 187] width 34 height 10
select select "0"
click at [496, 182] on select "-- Not Assigned -- Package 1" at bounding box center [513, 187] width 34 height 10
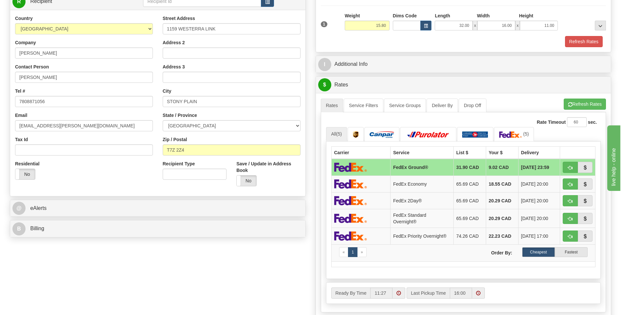
scroll to position [0, 0]
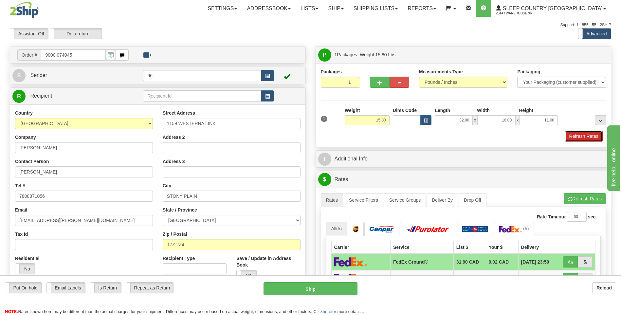
click at [586, 136] on button "Refresh Rates" at bounding box center [584, 136] width 38 height 11
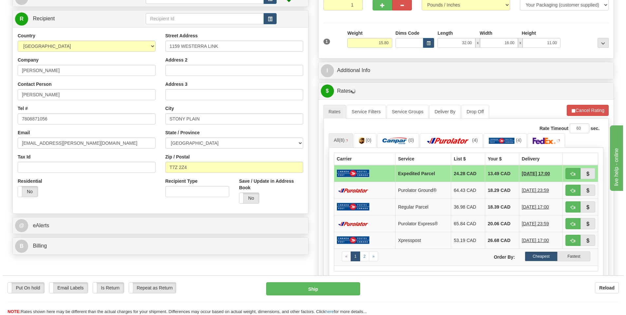
scroll to position [98, 0]
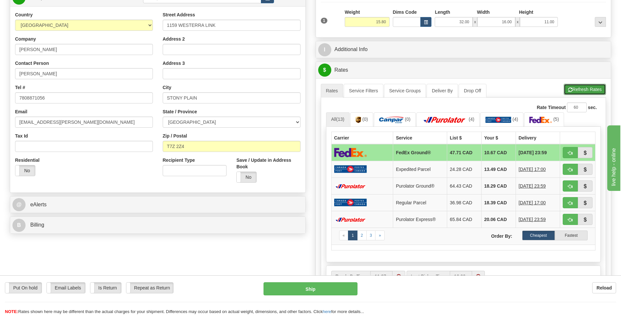
click at [586, 89] on button "Refresh Rates" at bounding box center [585, 89] width 42 height 11
click at [307, 287] on button "Ship" at bounding box center [311, 288] width 94 height 13
type input "92"
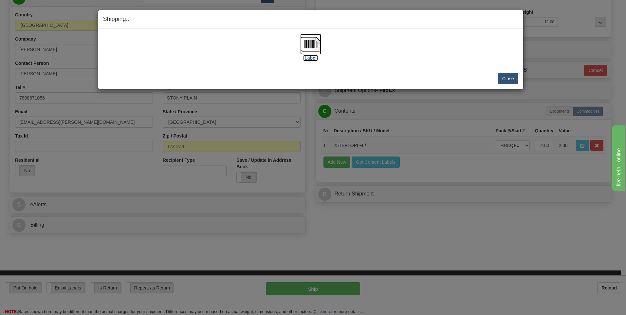
click at [314, 57] on label "[Label]" at bounding box center [310, 58] width 15 height 7
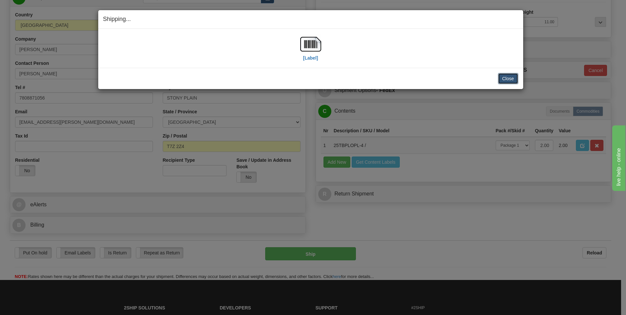
click at [506, 78] on button "Close" at bounding box center [508, 78] width 20 height 11
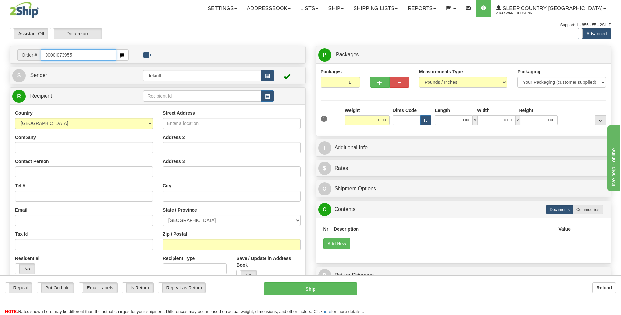
type input "9000I073955"
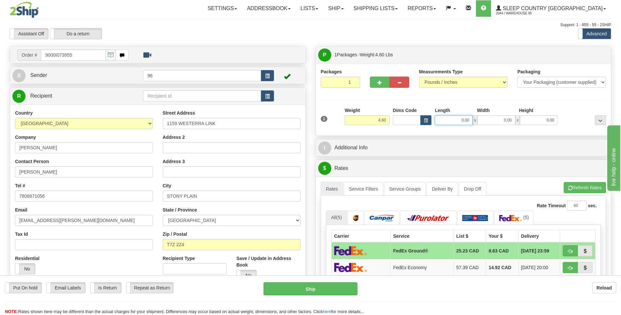
click at [461, 120] on input "0.00" at bounding box center [454, 120] width 38 height 10
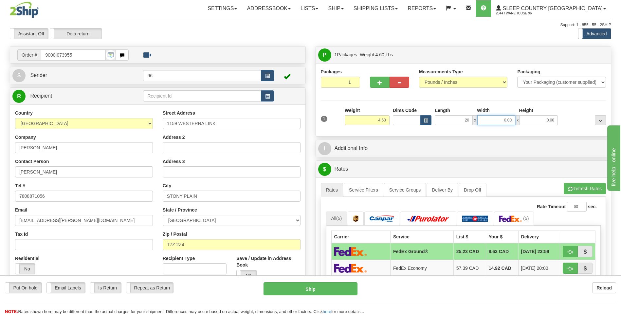
type input "20.00"
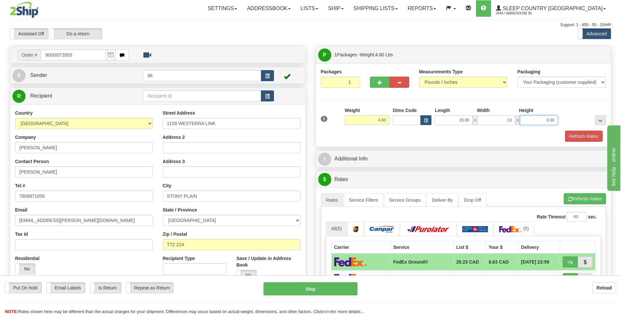
type input "13.00"
type input "5.00"
click at [454, 144] on div "Packages 1 1 Measurements Type" at bounding box center [463, 105] width 295 height 84
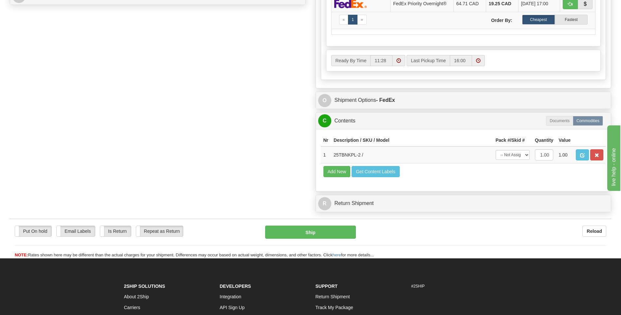
scroll to position [407, 0]
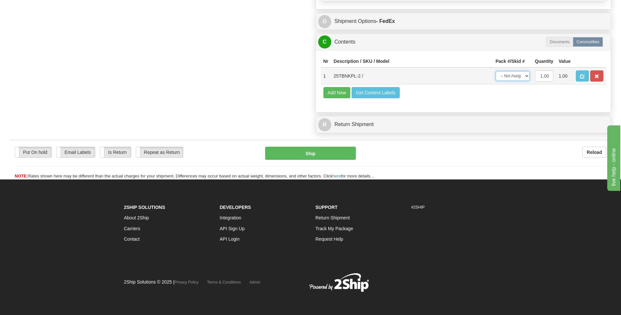
click at [517, 75] on select "-- Not Assigned -- Package 1" at bounding box center [513, 76] width 34 height 10
select select "0"
click at [496, 71] on select "-- Not Assigned -- Package 1" at bounding box center [513, 76] width 34 height 10
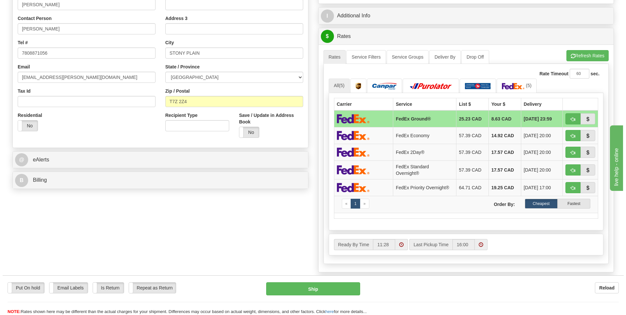
scroll to position [46, 0]
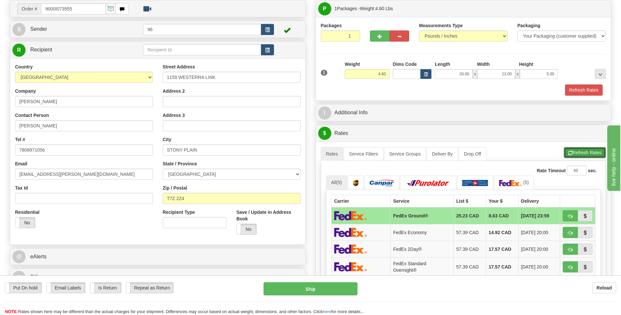
click at [576, 150] on button "Refresh Rates" at bounding box center [585, 152] width 42 height 11
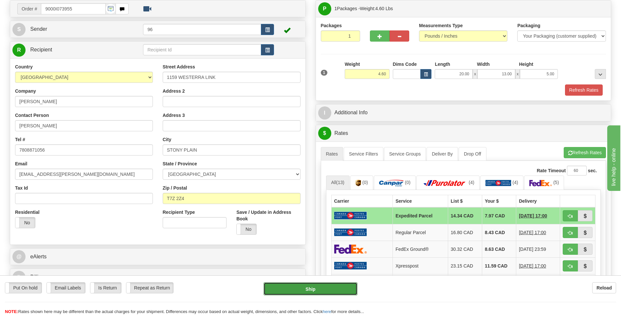
click at [306, 289] on button "Ship" at bounding box center [311, 288] width 94 height 13
type input "DOM.EP"
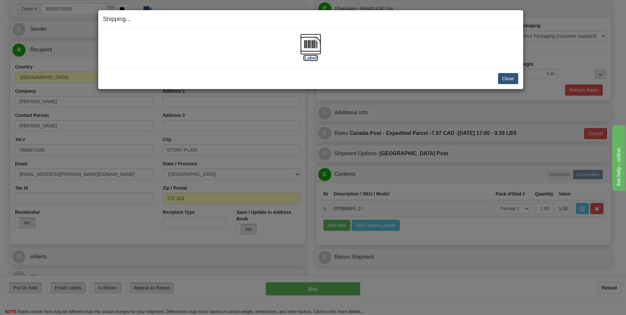
click at [313, 58] on label "[Label]" at bounding box center [310, 58] width 15 height 7
click at [507, 79] on button "Close" at bounding box center [508, 78] width 20 height 11
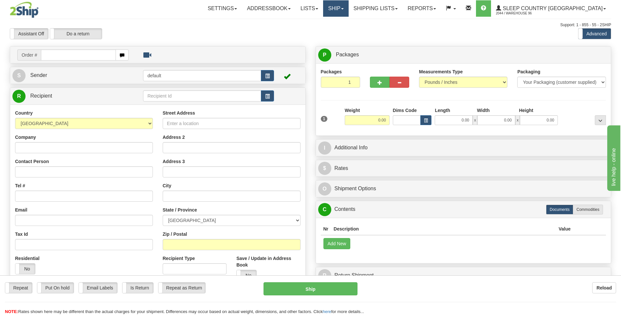
click at [349, 10] on link "Ship" at bounding box center [335, 8] width 25 height 16
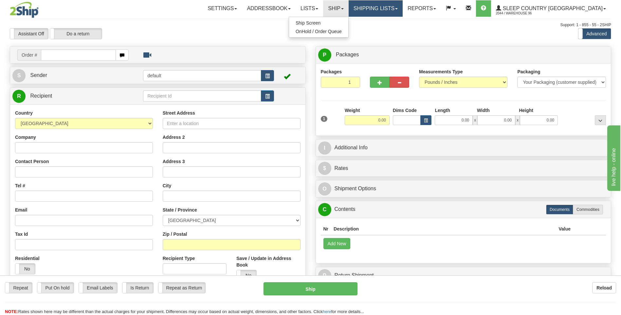
click at [403, 11] on link "Shipping lists" at bounding box center [376, 8] width 54 height 16
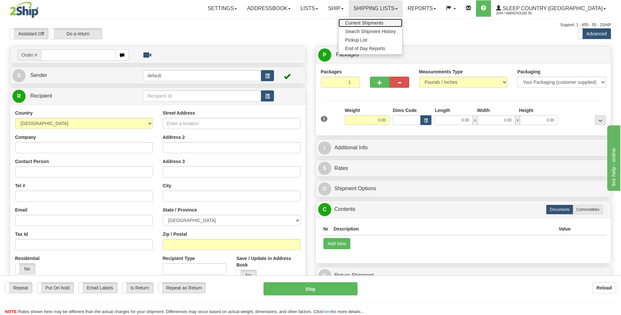
click at [384, 24] on span "Current Shipments" at bounding box center [364, 22] width 38 height 5
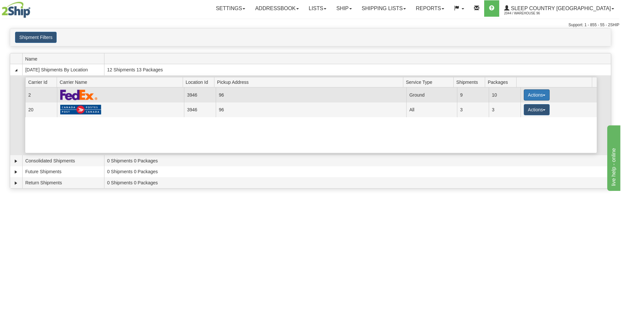
click at [532, 95] on button "Actions" at bounding box center [537, 94] width 26 height 11
click at [514, 117] on span "Close" at bounding box center [511, 115] width 15 height 5
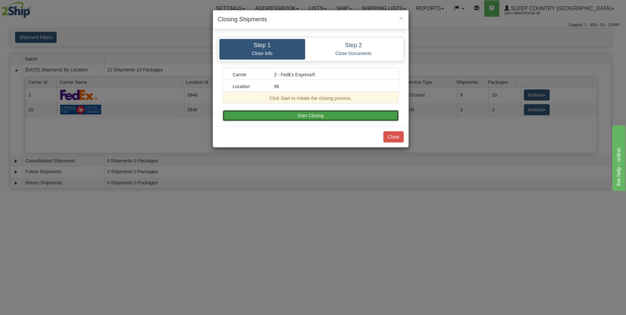
click at [299, 117] on button "Start Closing" at bounding box center [311, 115] width 176 height 11
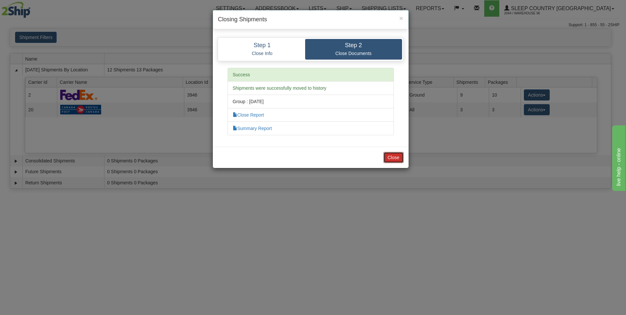
click at [393, 158] on button "Close" at bounding box center [394, 157] width 20 height 11
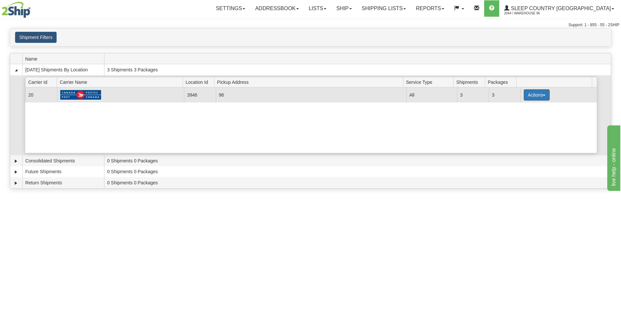
click at [526, 95] on button "Actions" at bounding box center [537, 94] width 26 height 11
click at [516, 116] on span "Close" at bounding box center [511, 115] width 15 height 5
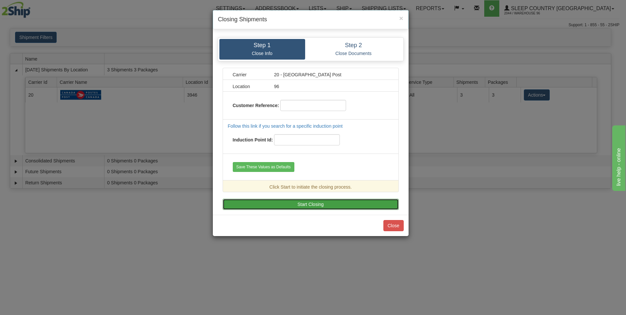
click at [291, 205] on button "Start Closing" at bounding box center [311, 204] width 176 height 11
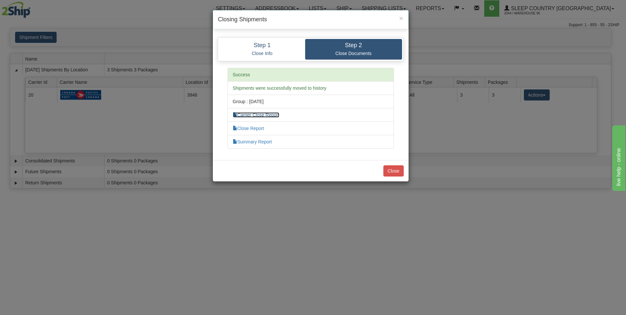
click at [270, 115] on link "Carrier Close Report" at bounding box center [256, 114] width 47 height 5
click at [393, 167] on button "Close" at bounding box center [394, 170] width 20 height 11
